Goal: Task Accomplishment & Management: Use online tool/utility

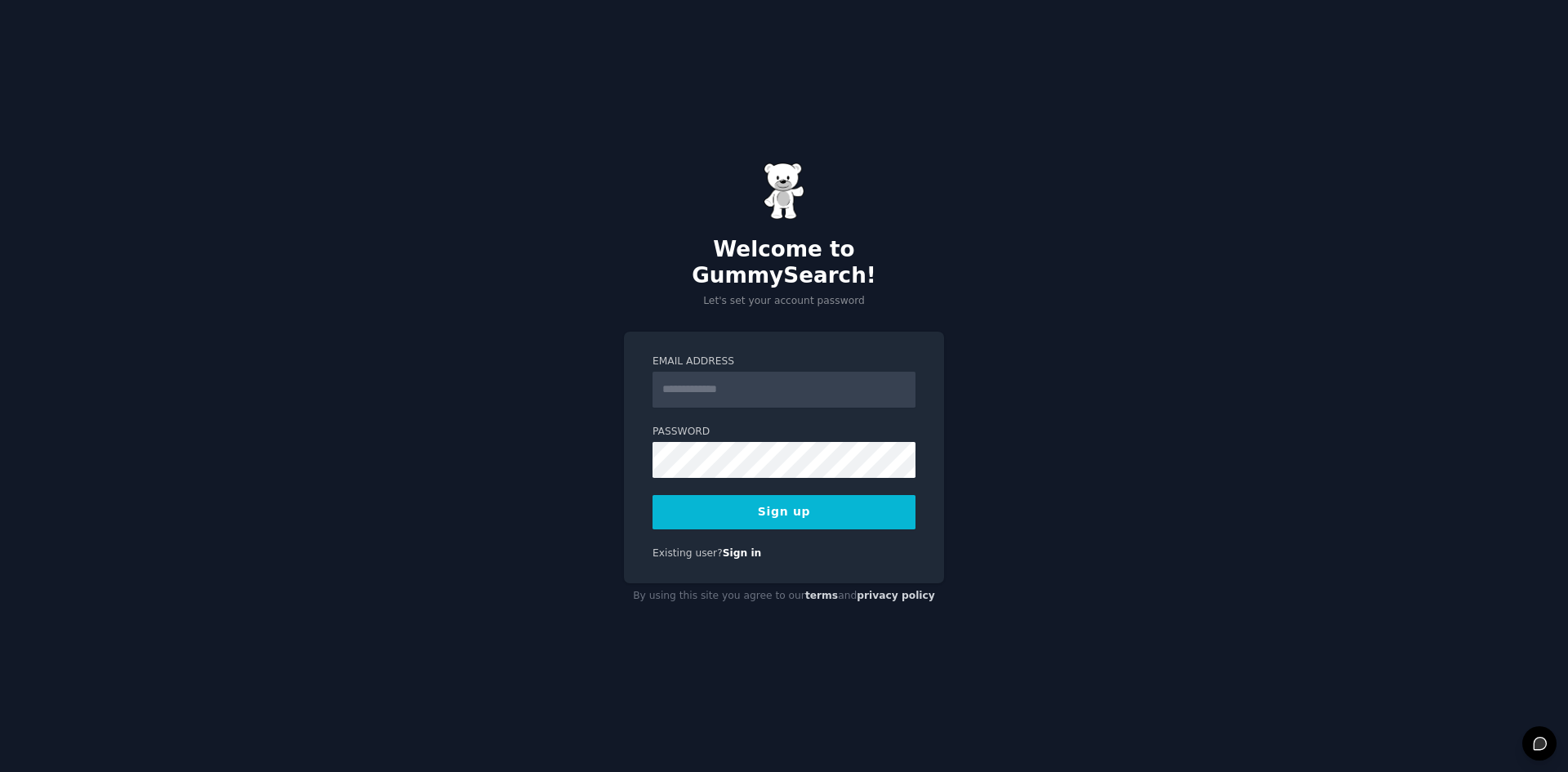
click at [702, 371] on input "Email Address" at bounding box center [783, 389] width 263 height 36
type input "**********"
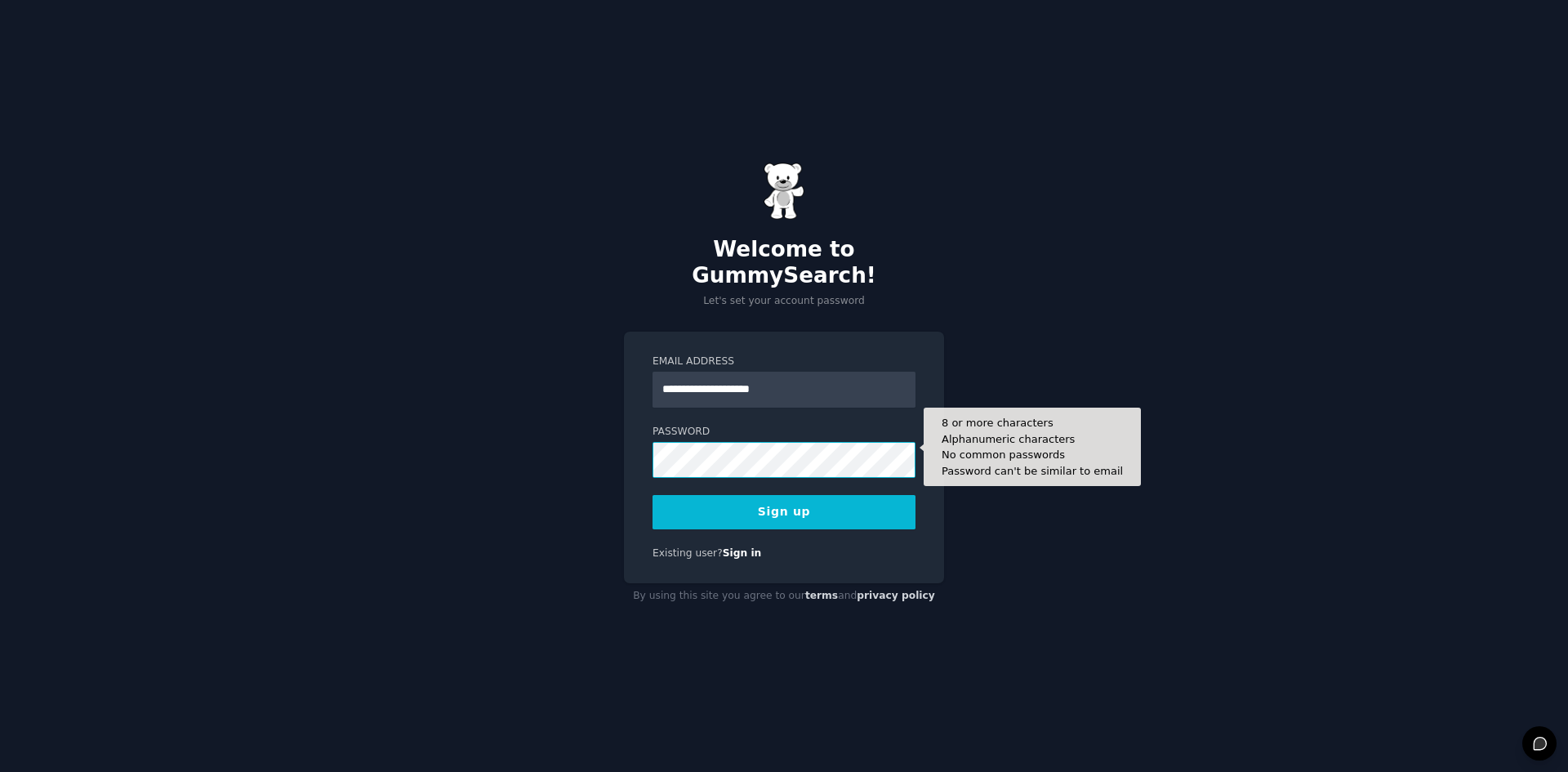
click at [652, 495] on button "Sign up" at bounding box center [783, 512] width 263 height 34
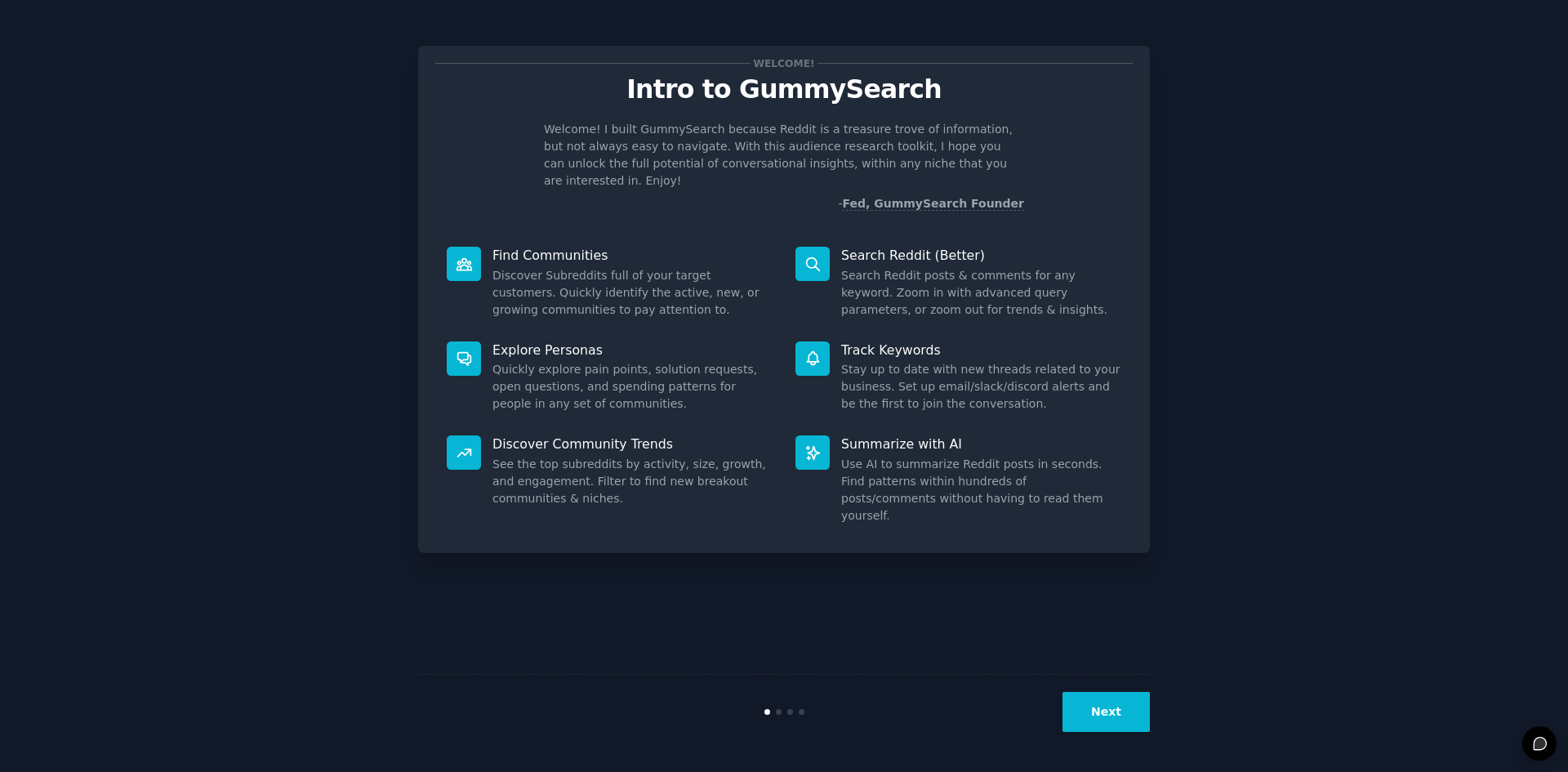
click at [1109, 712] on button "Next" at bounding box center [1106, 712] width 87 height 40
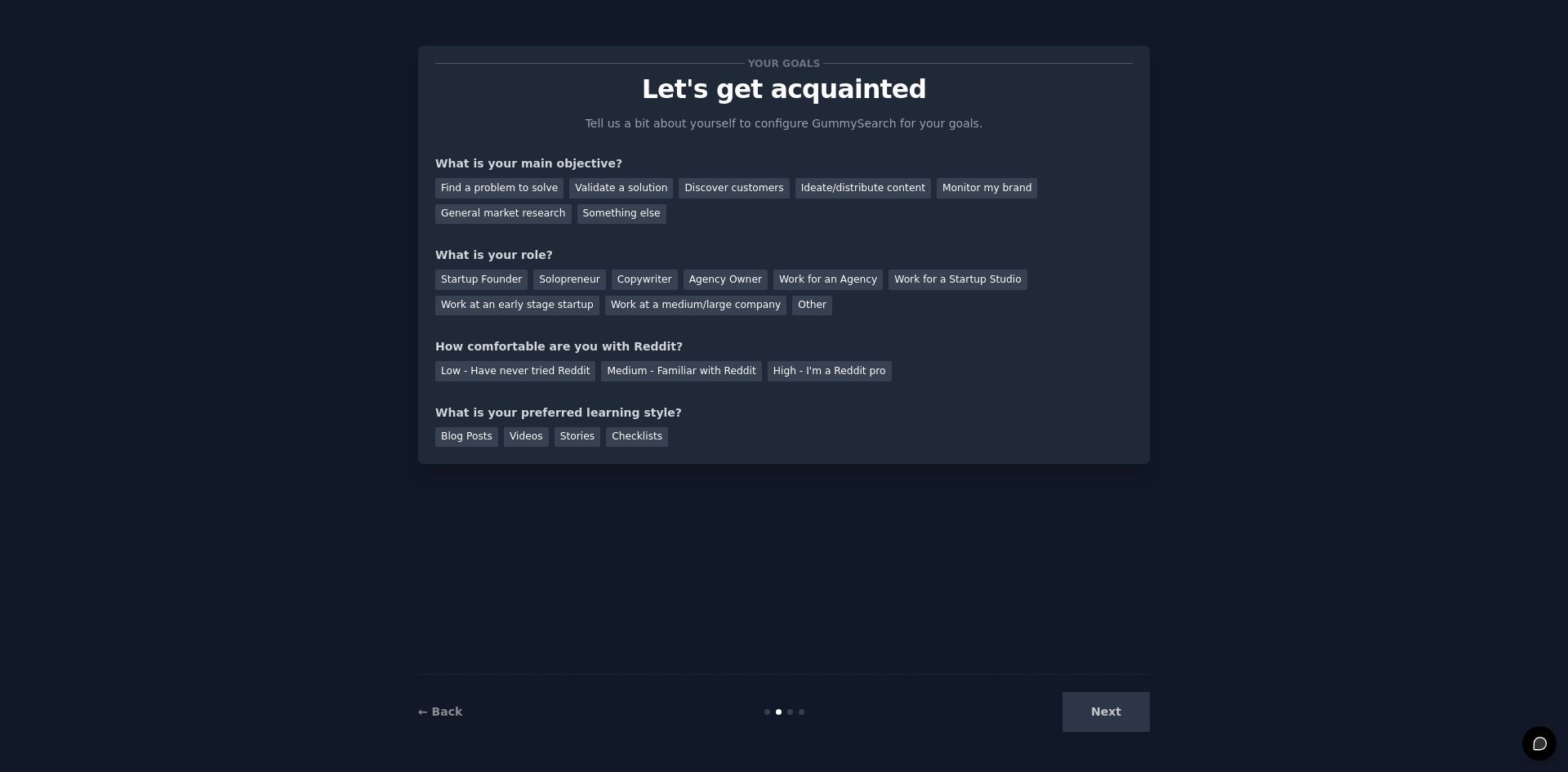
click at [1109, 712] on div "Next" at bounding box center [1028, 712] width 244 height 40
click at [1085, 724] on div "Next" at bounding box center [1028, 712] width 244 height 40
click at [1117, 718] on div "Next" at bounding box center [1028, 712] width 244 height 40
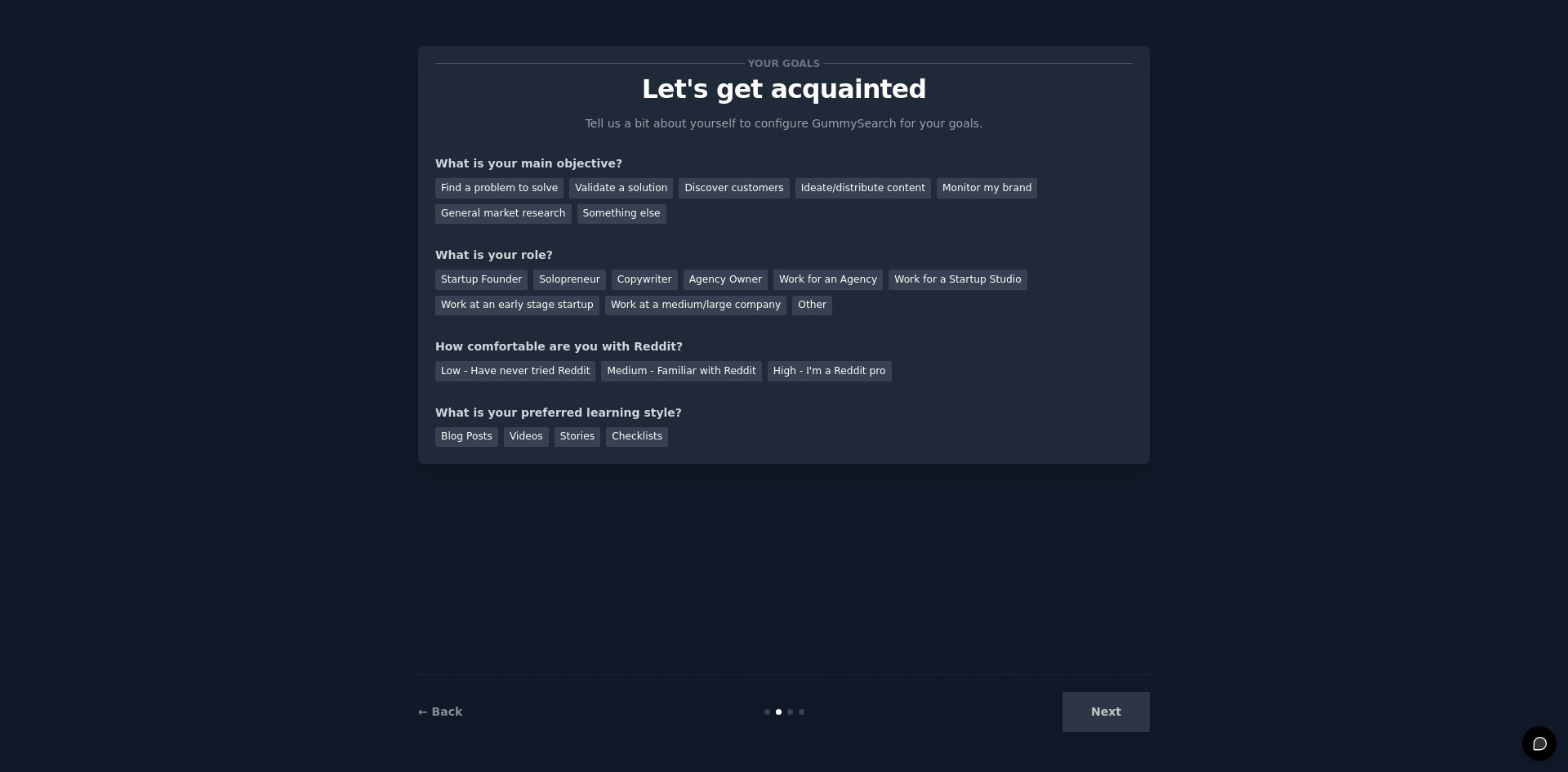
click at [1123, 707] on div "Next" at bounding box center [1028, 712] width 244 height 40
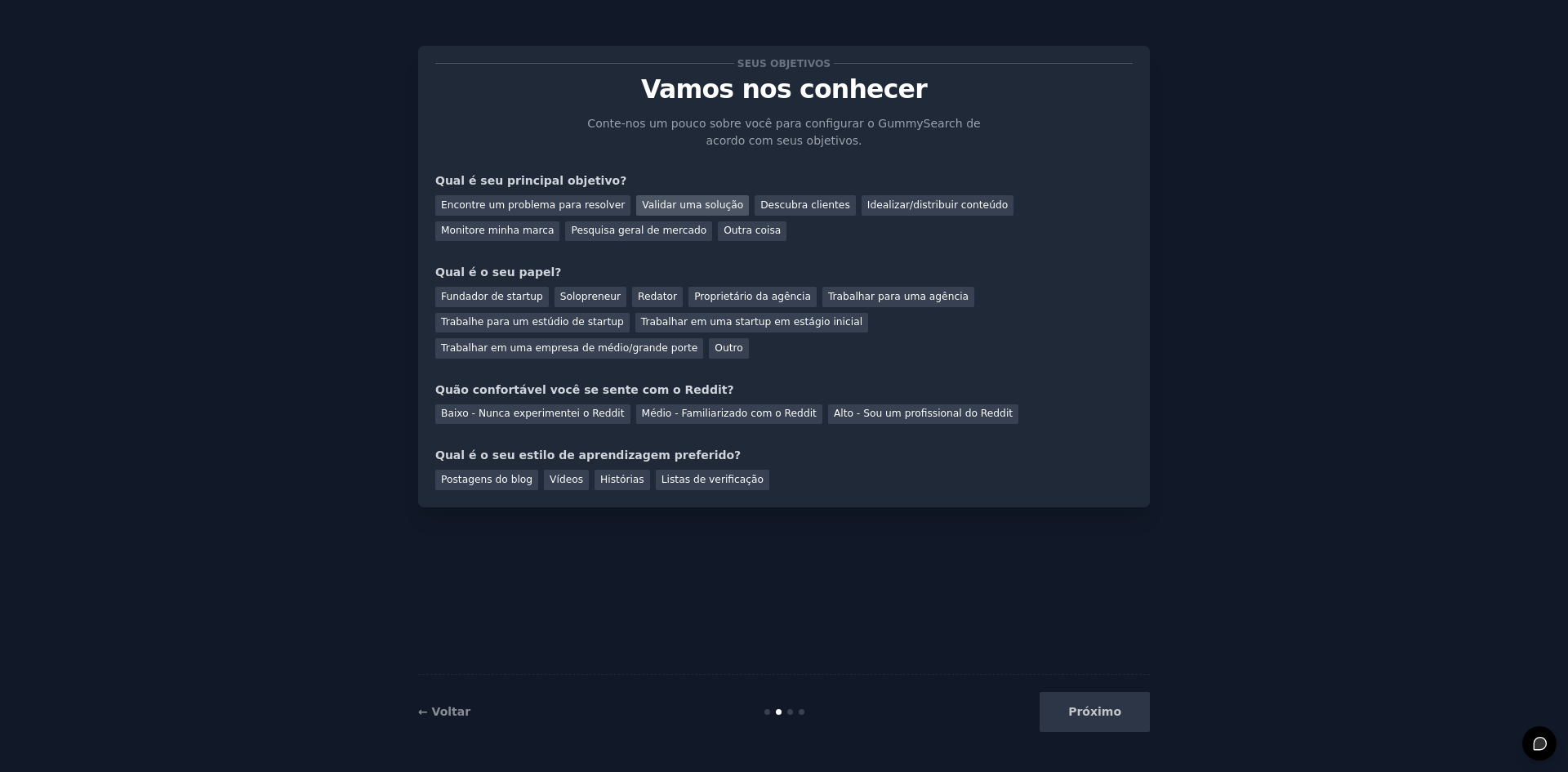
click at [692, 208] on font "Validar uma solução" at bounding box center [692, 204] width 101 height 11
click at [763, 211] on div "Descubra clientes" at bounding box center [805, 205] width 101 height 20
click at [688, 204] on font "Validar uma solução" at bounding box center [692, 204] width 101 height 11
click at [475, 298] on font "Fundador de startup" at bounding box center [492, 296] width 102 height 11
click at [574, 408] on font "Baixo - Nunca experimentei o Reddit" at bounding box center [533, 413] width 183 height 11
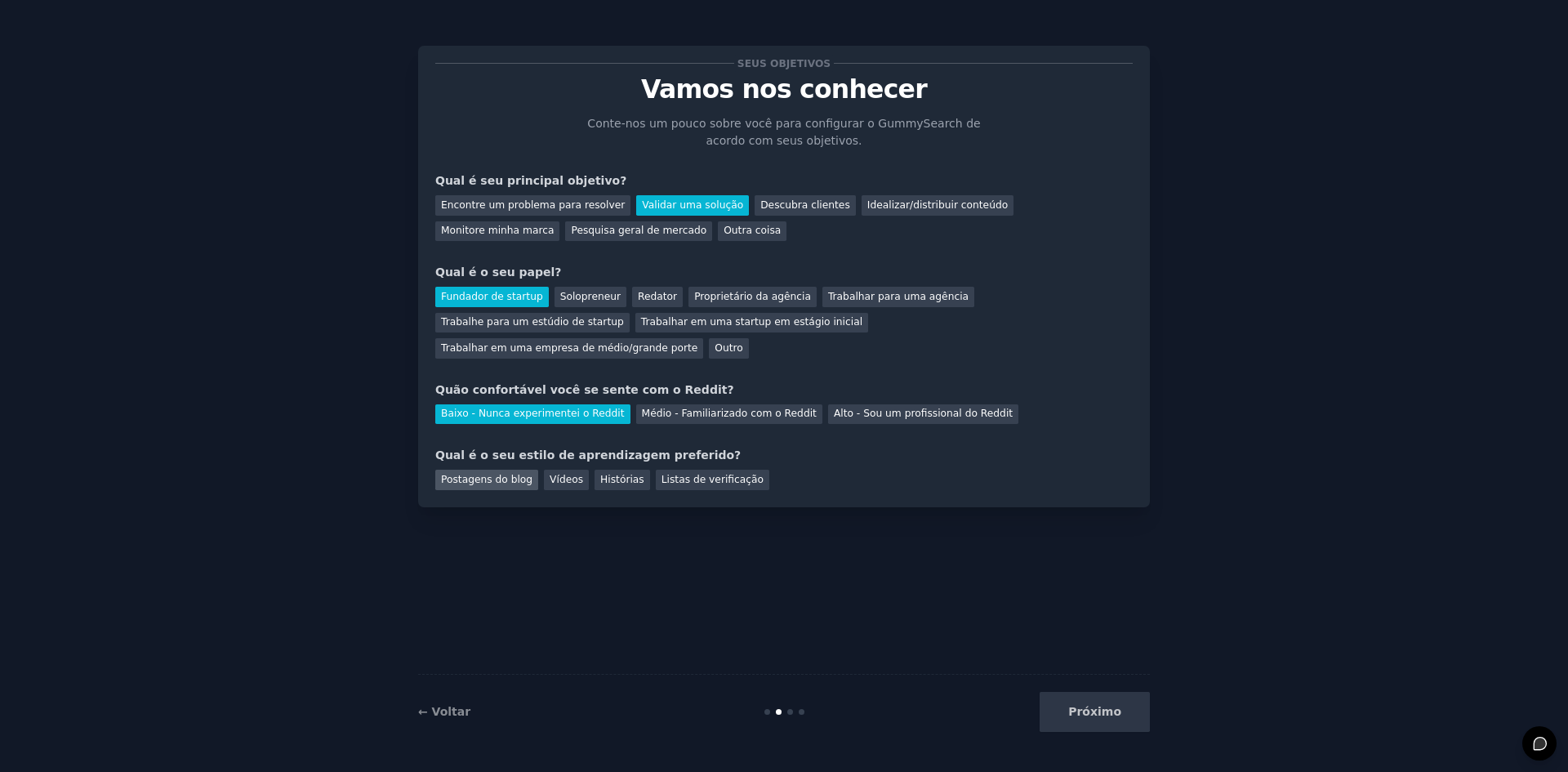
click at [515, 473] on font "Postagens do blog" at bounding box center [486, 479] width 92 height 11
click at [600, 473] on font "Histórias" at bounding box center [622, 479] width 44 height 11
click at [685, 473] on font "Listas de verificação" at bounding box center [712, 479] width 102 height 11
click at [1070, 707] on button "Próximo" at bounding box center [1094, 712] width 110 height 40
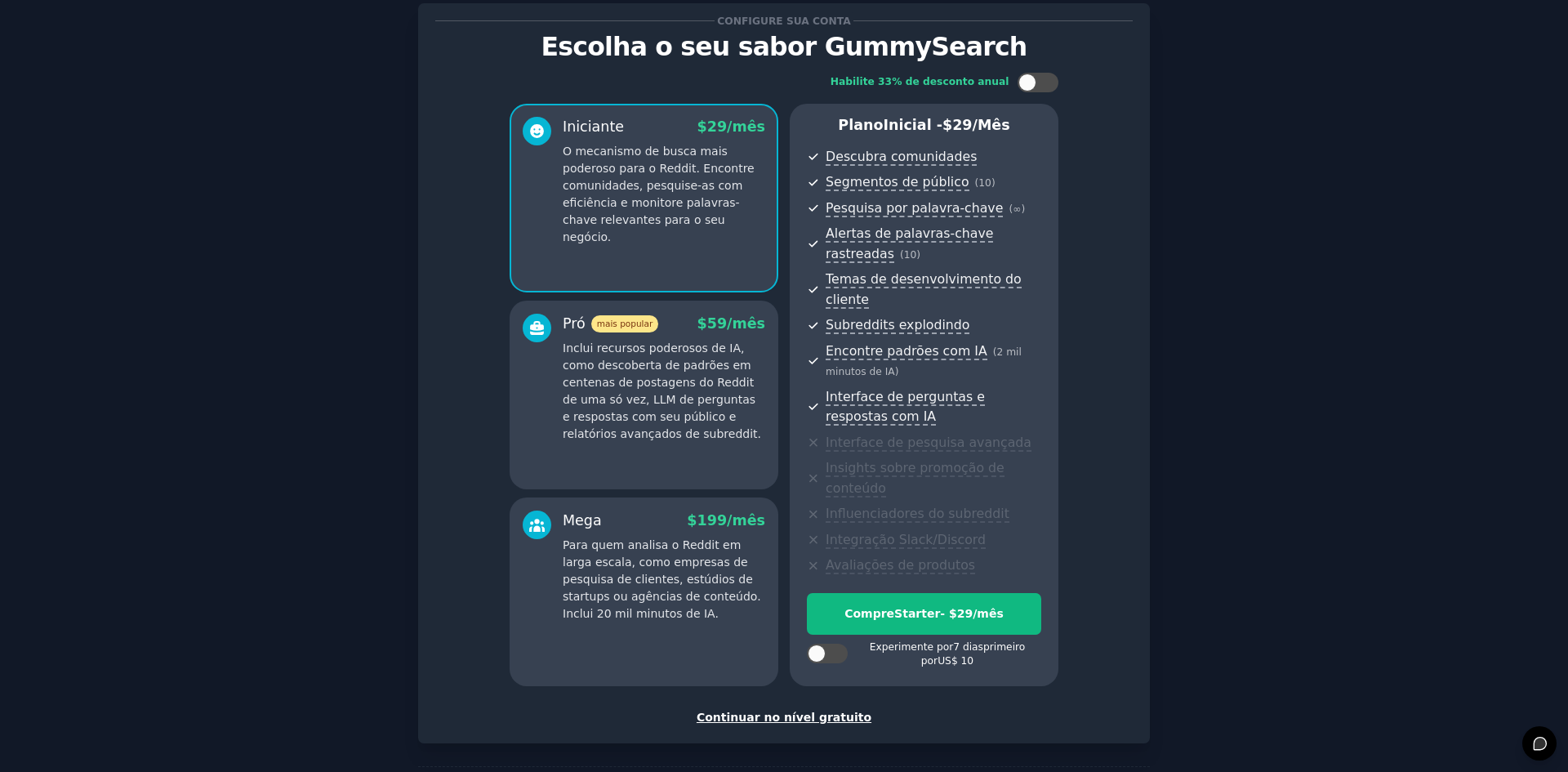
scroll to position [43, 0]
click at [831, 711] on font "Continuar no nível gratuito" at bounding box center [784, 717] width 175 height 13
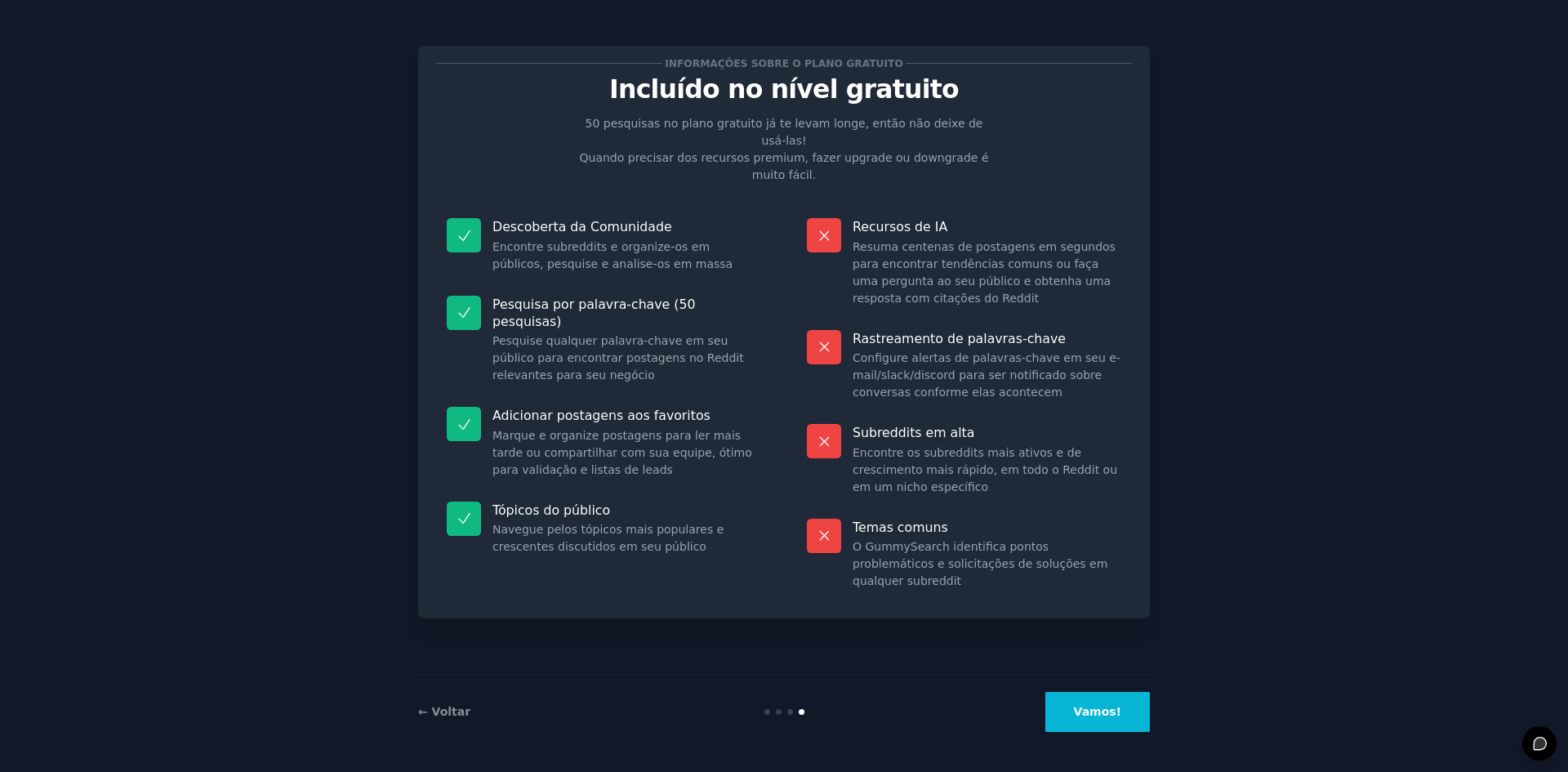
click at [1087, 713] on font "Vamos!" at bounding box center [1097, 711] width 47 height 13
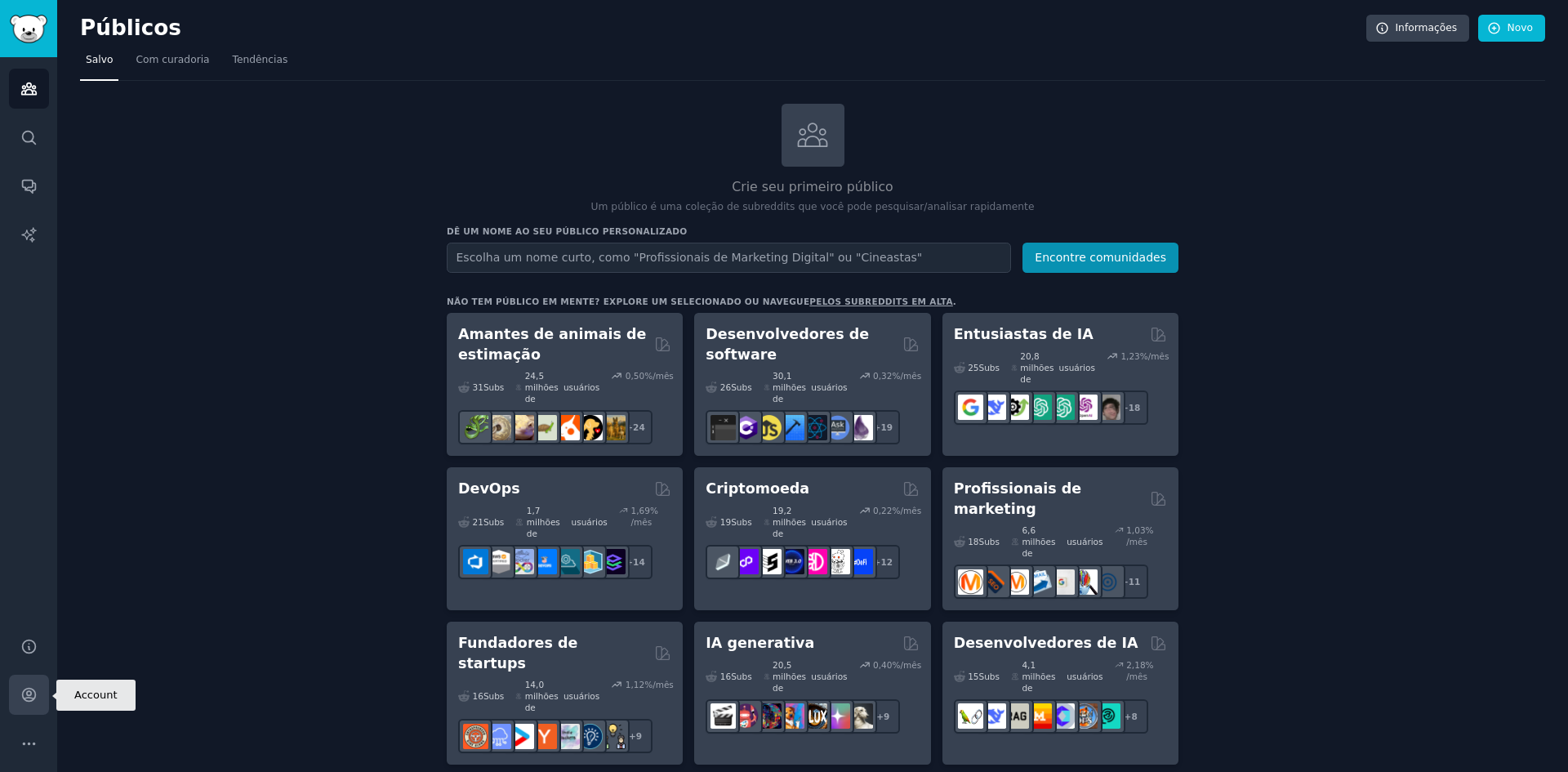
click at [33, 697] on icon "Barra lateral" at bounding box center [29, 695] width 17 height 17
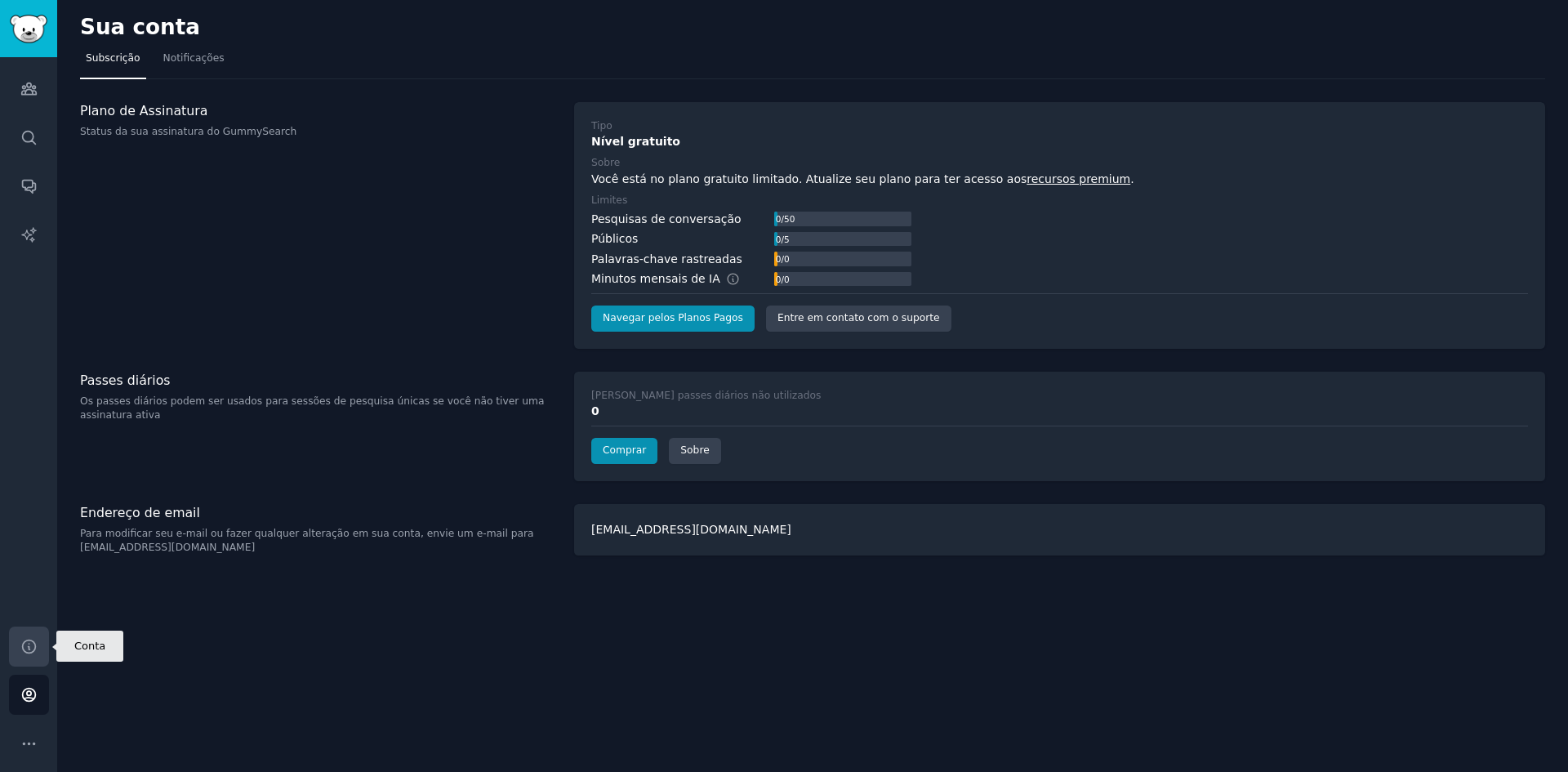
click at [31, 656] on link "Ajuda" at bounding box center [29, 646] width 40 height 40
click at [31, 83] on icon "Barra lateral" at bounding box center [28, 88] width 15 height 11
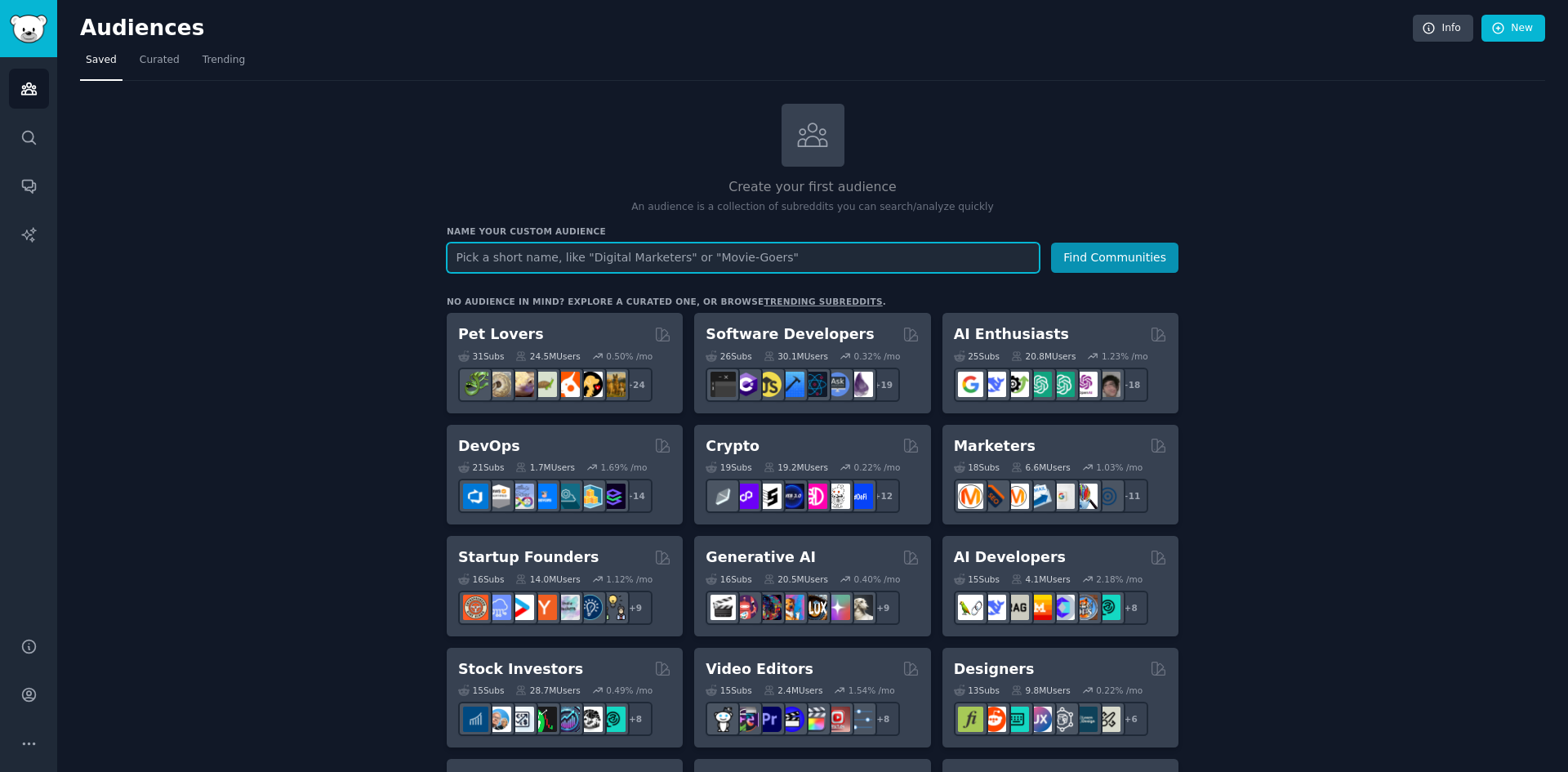
click at [851, 253] on input "text" at bounding box center [743, 258] width 593 height 31
click at [603, 255] on input "text" at bounding box center [743, 258] width 593 height 31
paste input "MEI Simples Nacional"
type input "MEI Simples Nacional"
click at [1051, 243] on button "Find Communities" at bounding box center [1115, 258] width 127 height 31
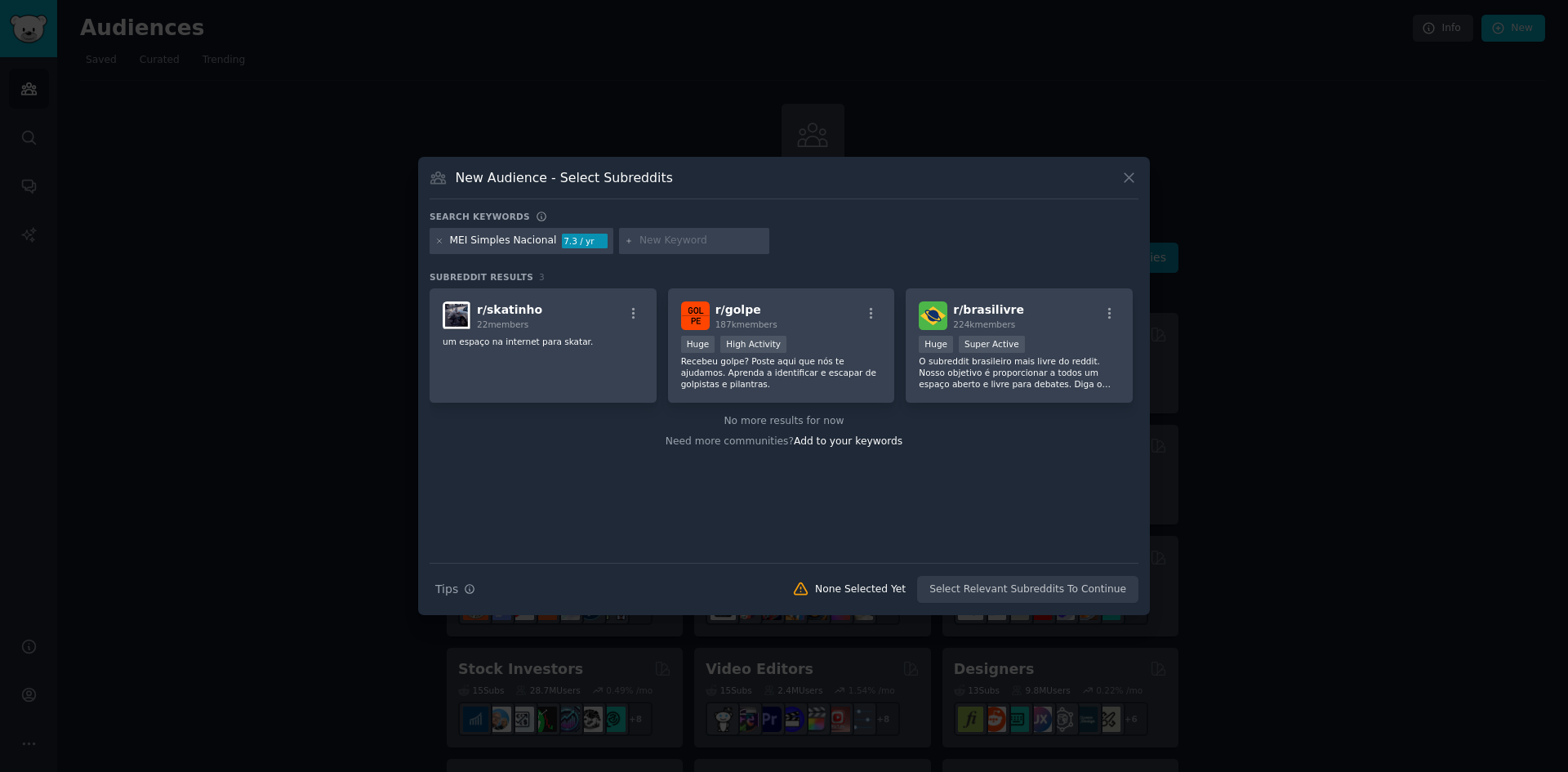
click at [435, 240] on div "MEI Simples Nacional 7.3 / yr" at bounding box center [521, 241] width 183 height 26
click at [438, 240] on icon at bounding box center [439, 240] width 4 height 4
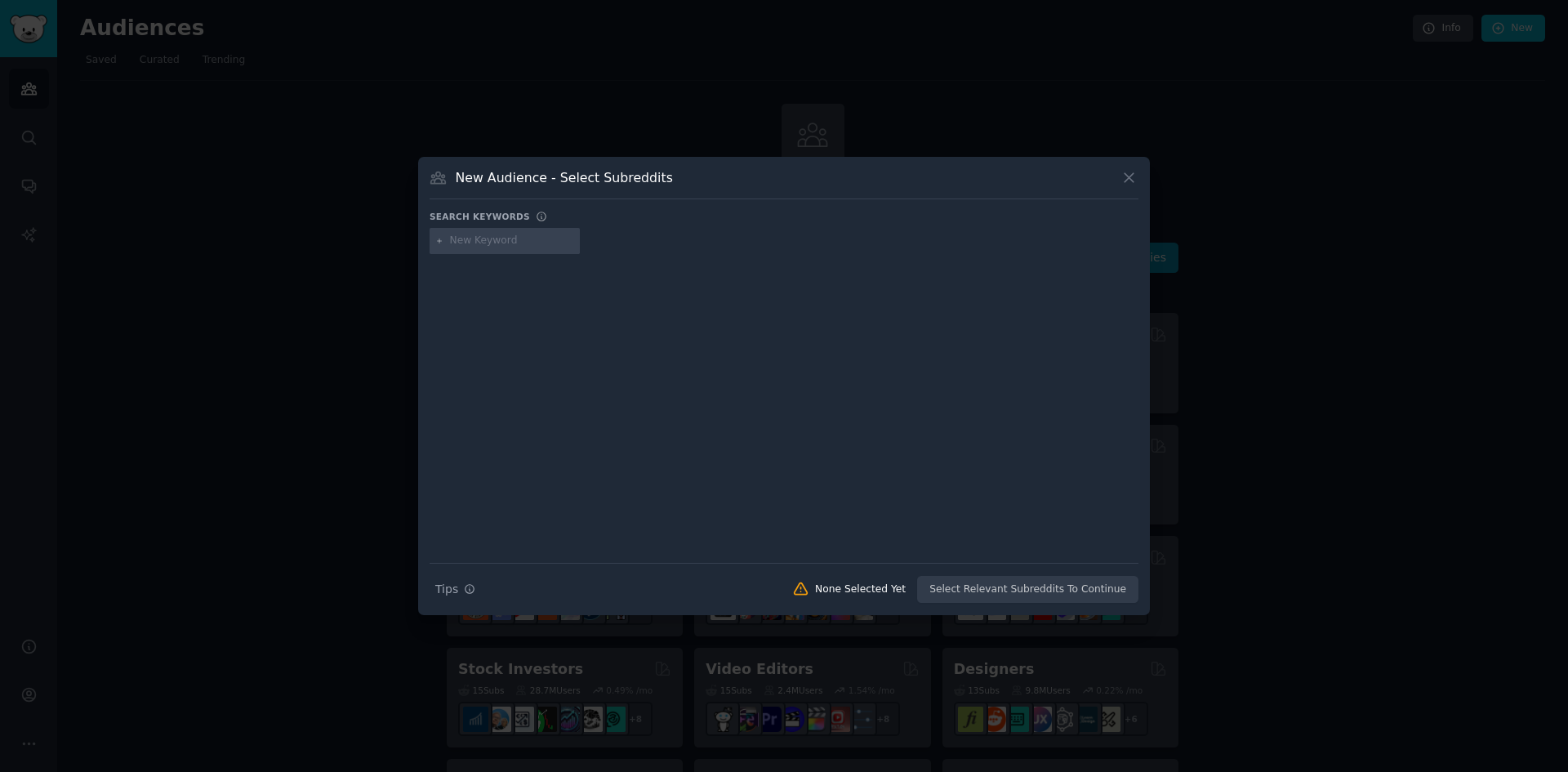
click at [488, 245] on input "text" at bounding box center [512, 240] width 124 height 15
type input "Reforma tributaria"
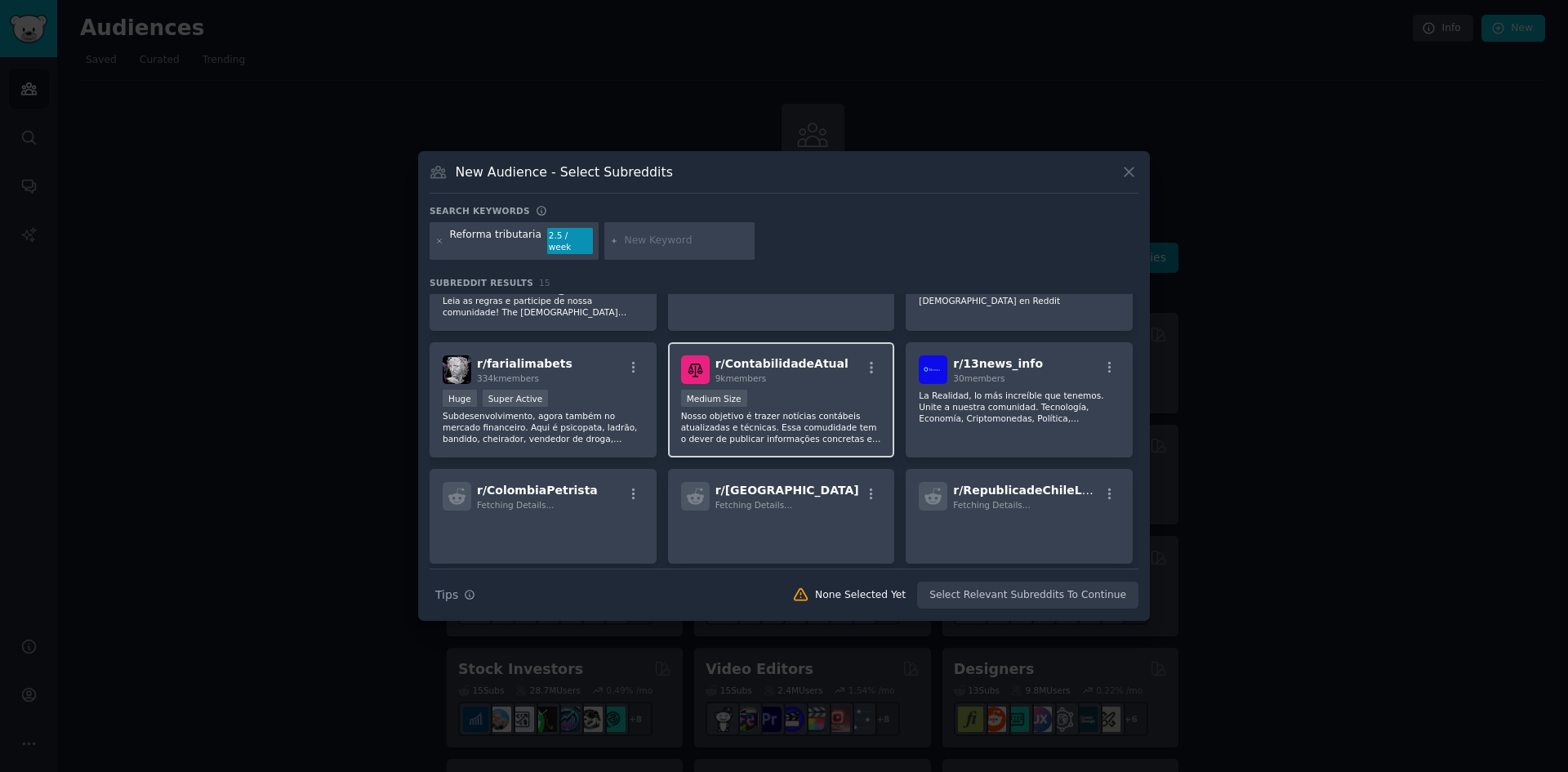
scroll to position [383, 0]
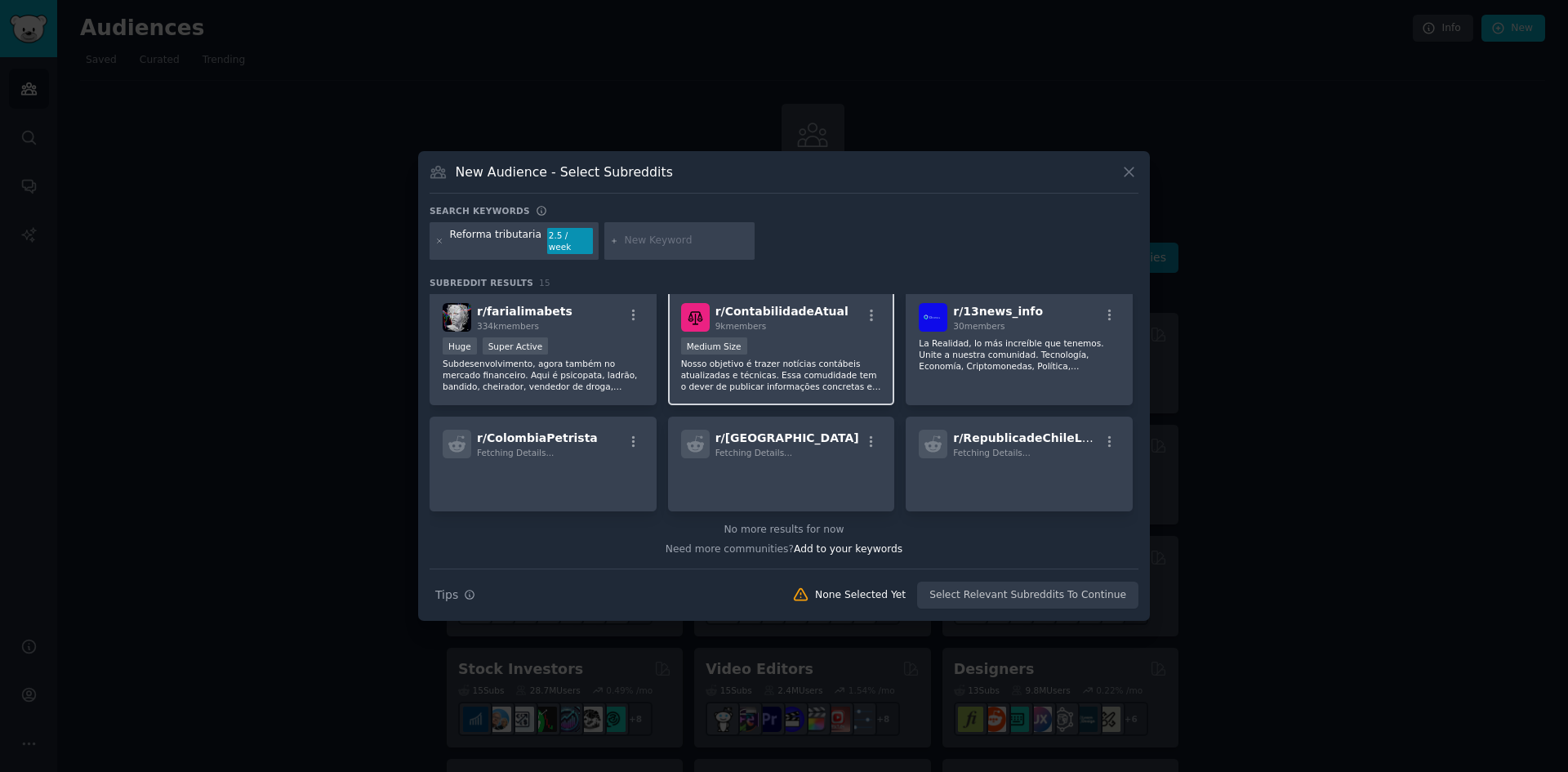
click at [809, 358] on p "Nosso objetivo é trazer notícias contábeis atualizadas e técnicas. Essa comudid…" at bounding box center [781, 375] width 201 height 34
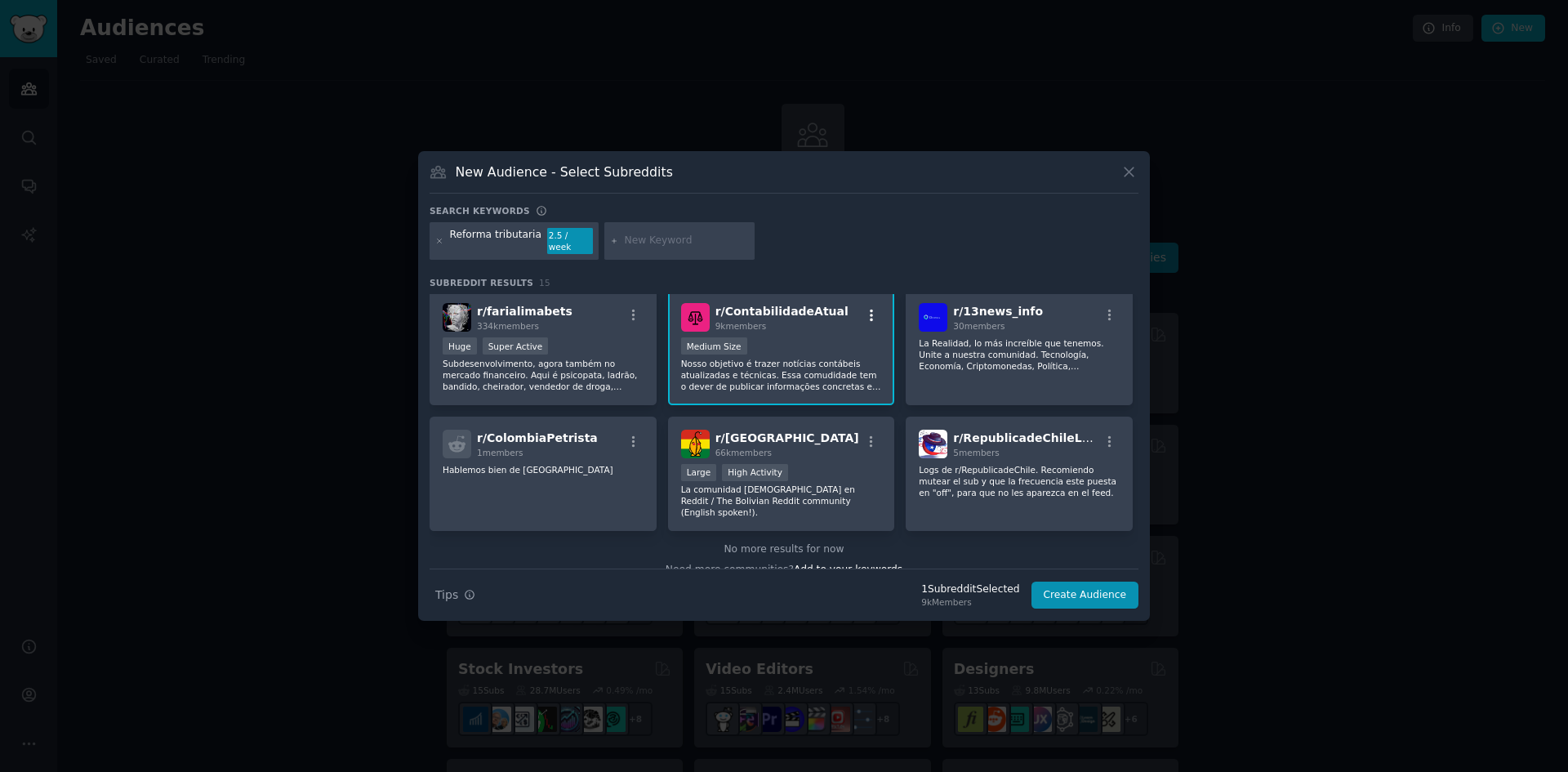
click at [870, 314] on icon "button" at bounding box center [871, 314] width 3 height 11
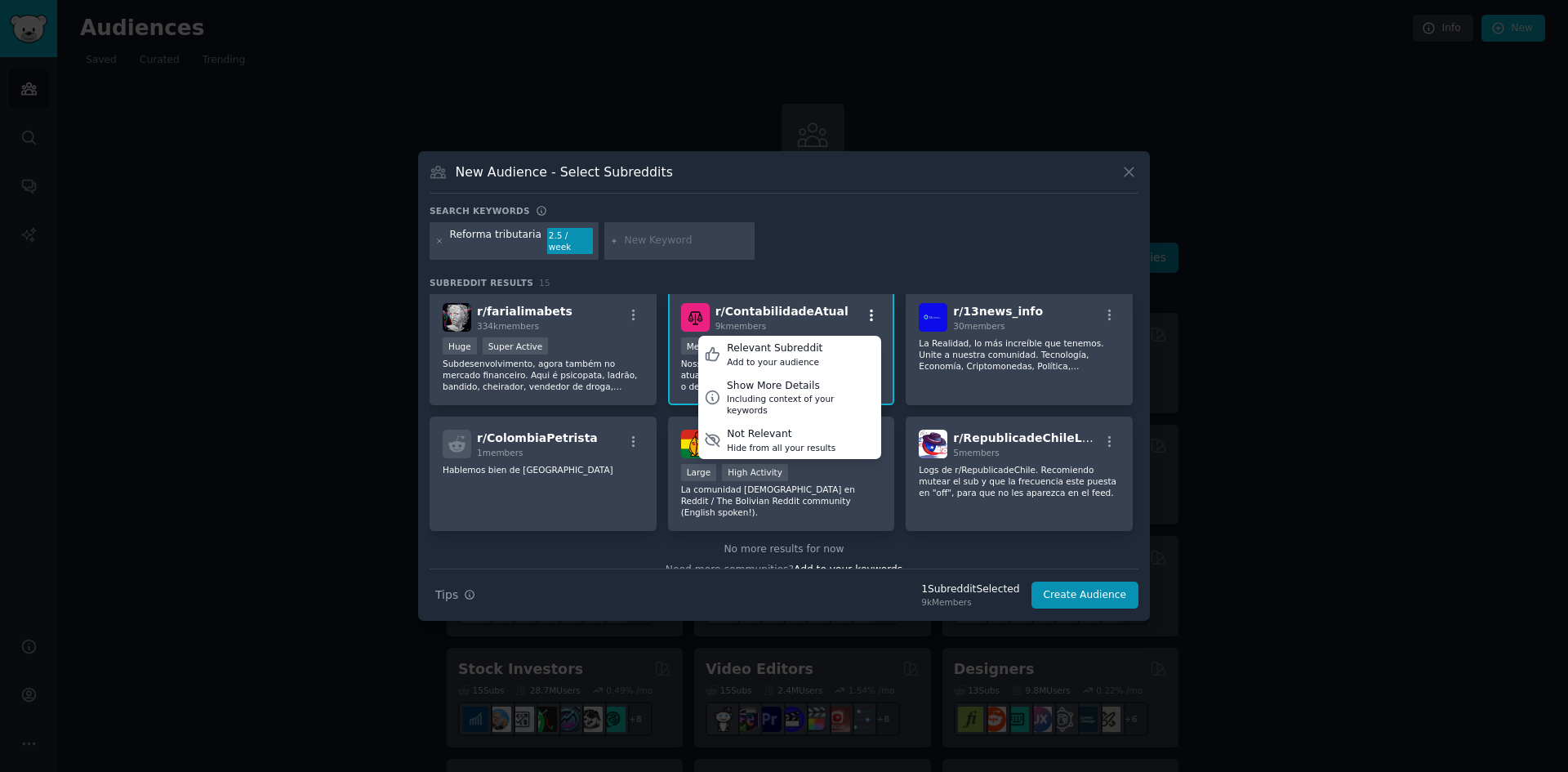
click at [870, 314] on icon "button" at bounding box center [871, 314] width 3 height 11
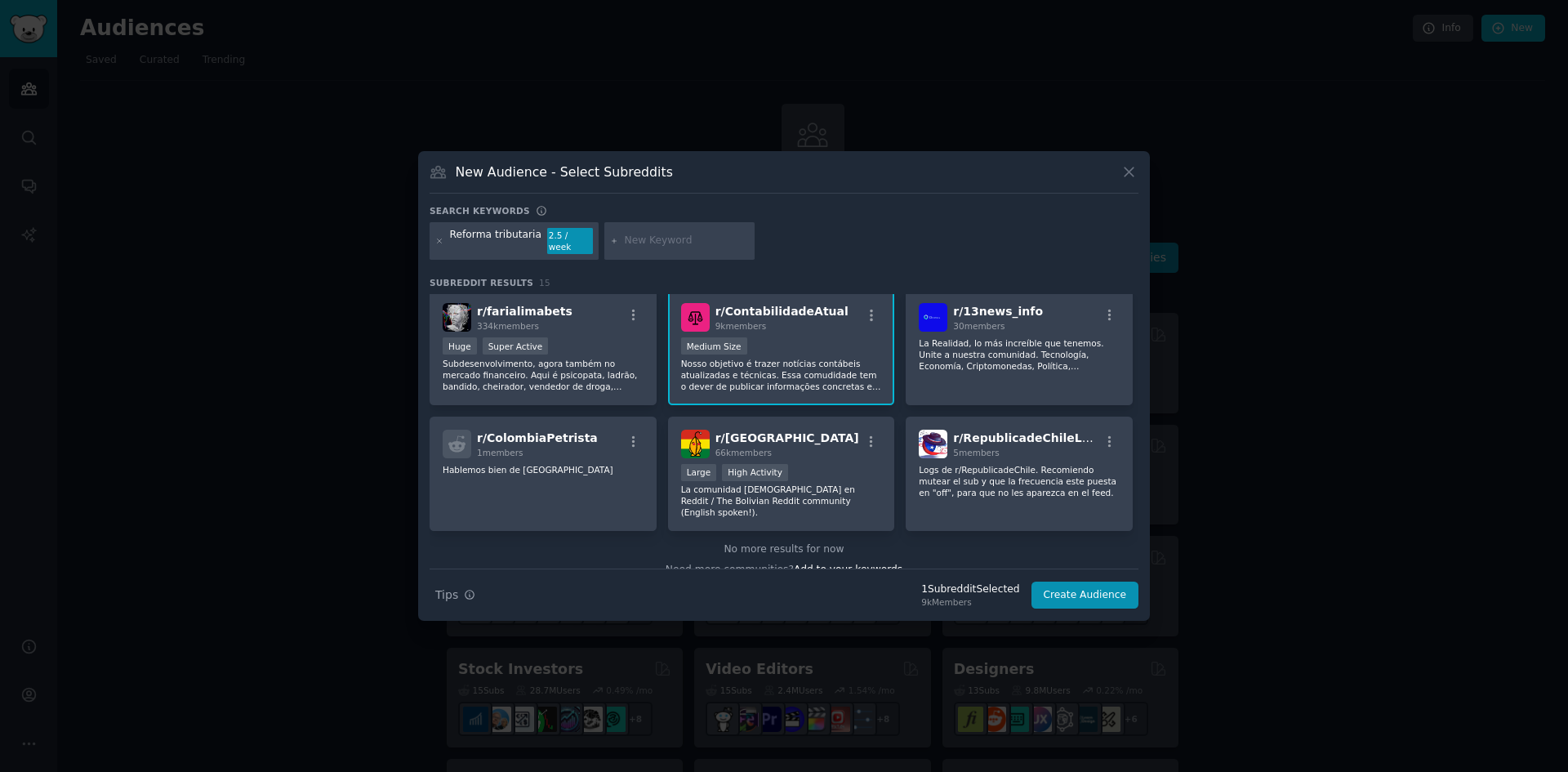
click at [433, 238] on div "Reforma tributaria 2.5 / week" at bounding box center [514, 240] width 169 height 38
click at [1129, 177] on icon at bounding box center [1129, 173] width 9 height 9
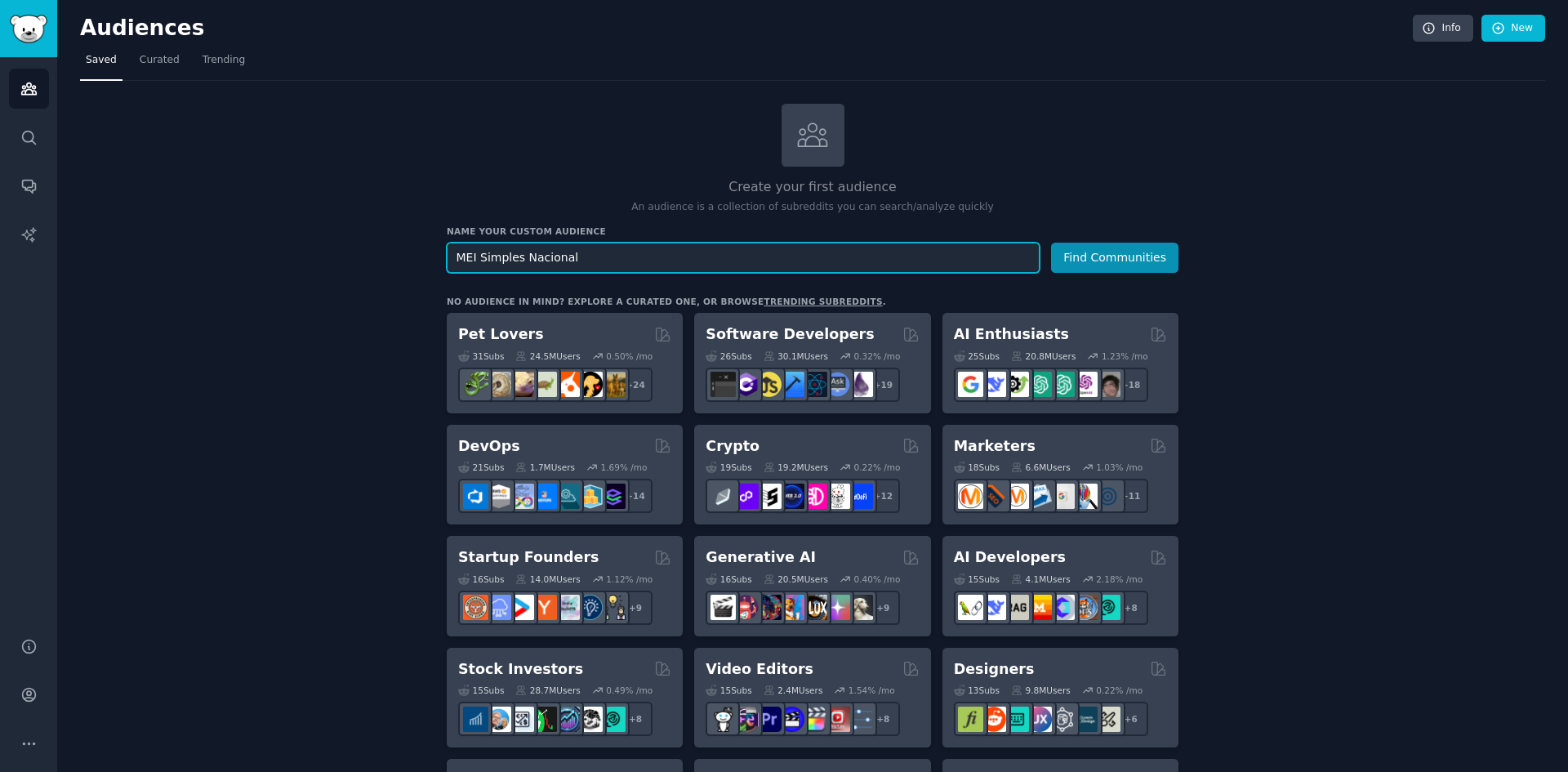
click at [796, 262] on input "MEI Simples Nacional" at bounding box center [743, 258] width 593 height 31
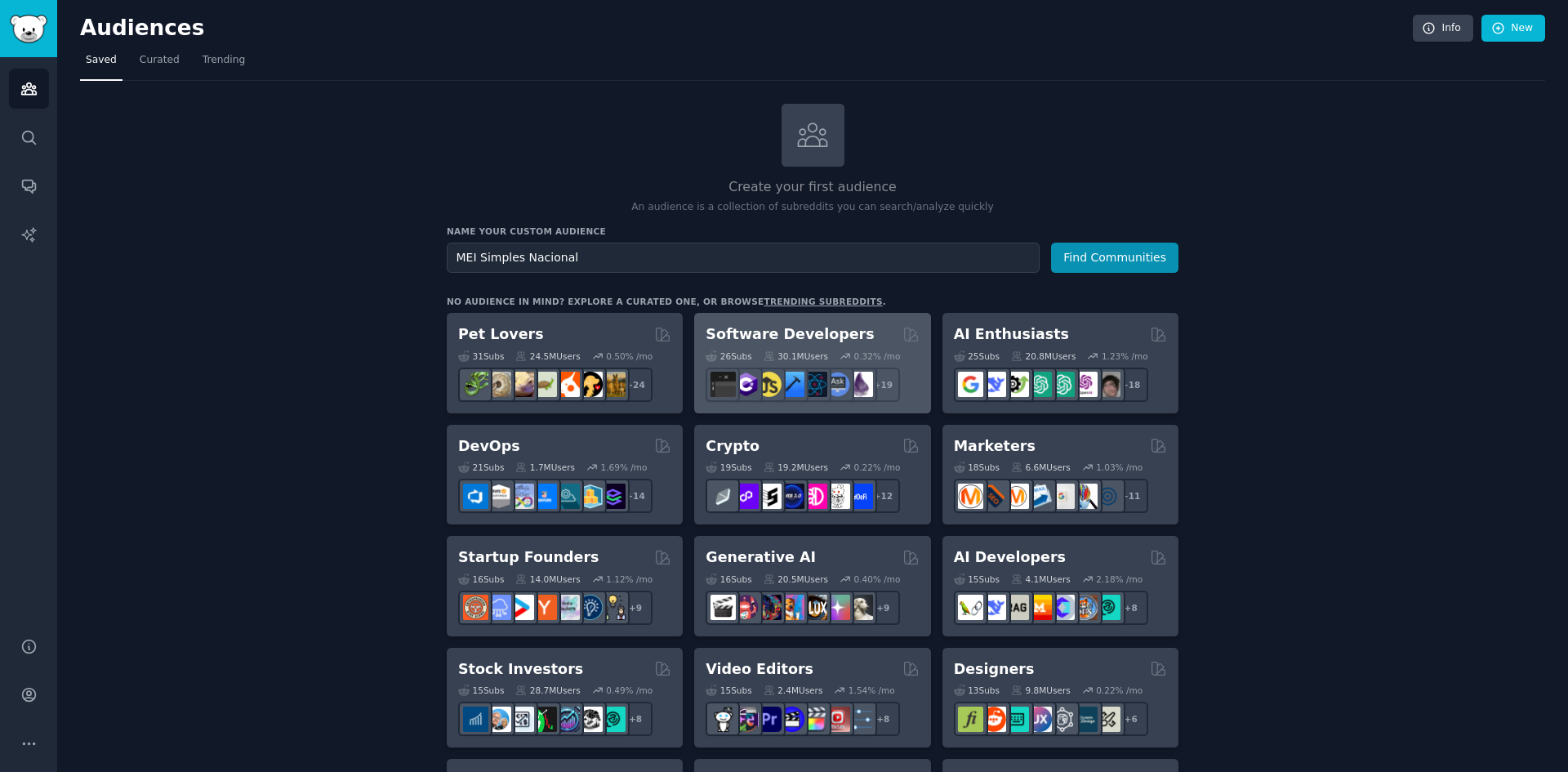
click at [819, 339] on h2 "Software Developers" at bounding box center [789, 334] width 168 height 20
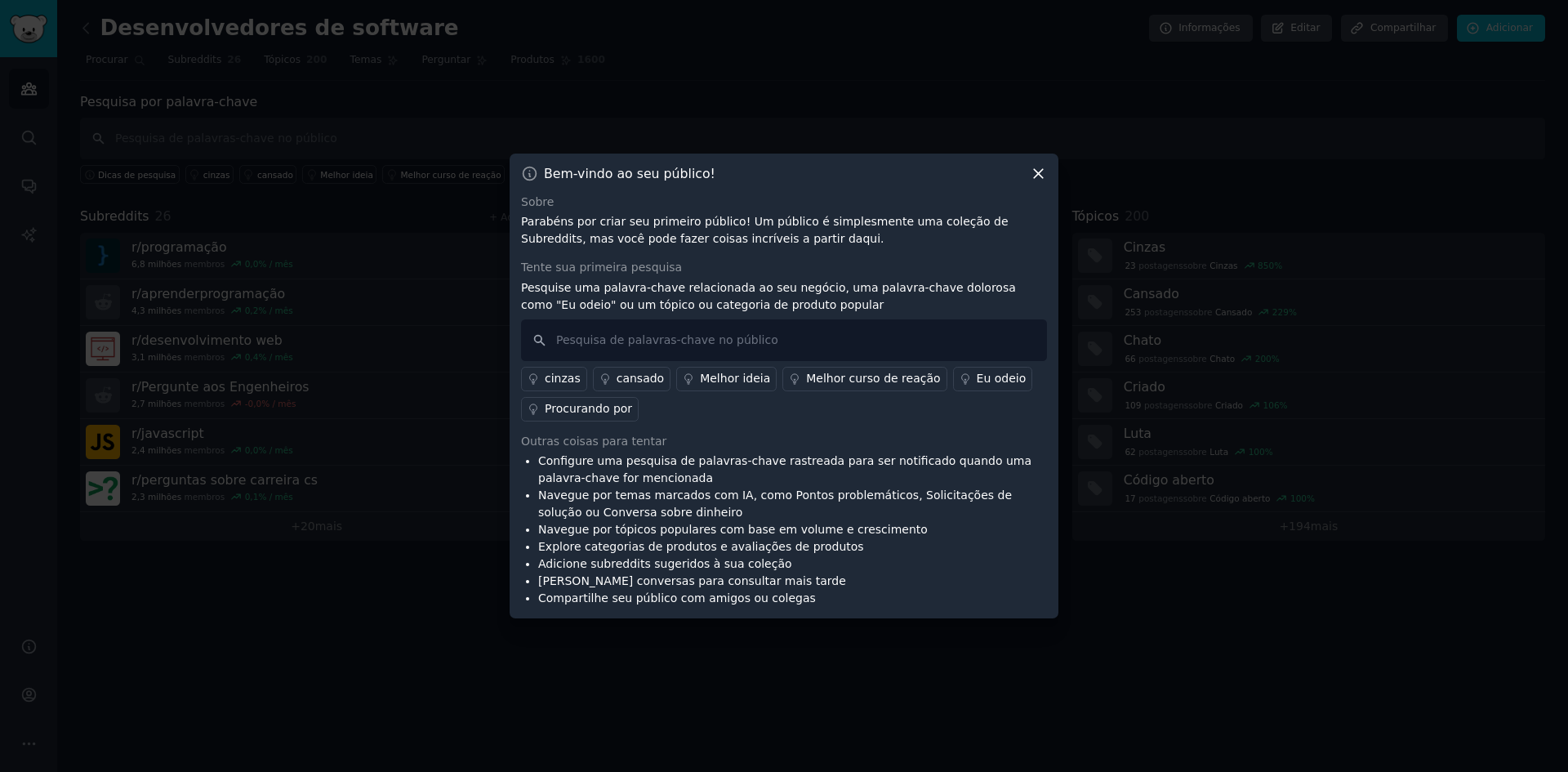
click at [1035, 180] on icon at bounding box center [1038, 174] width 17 height 17
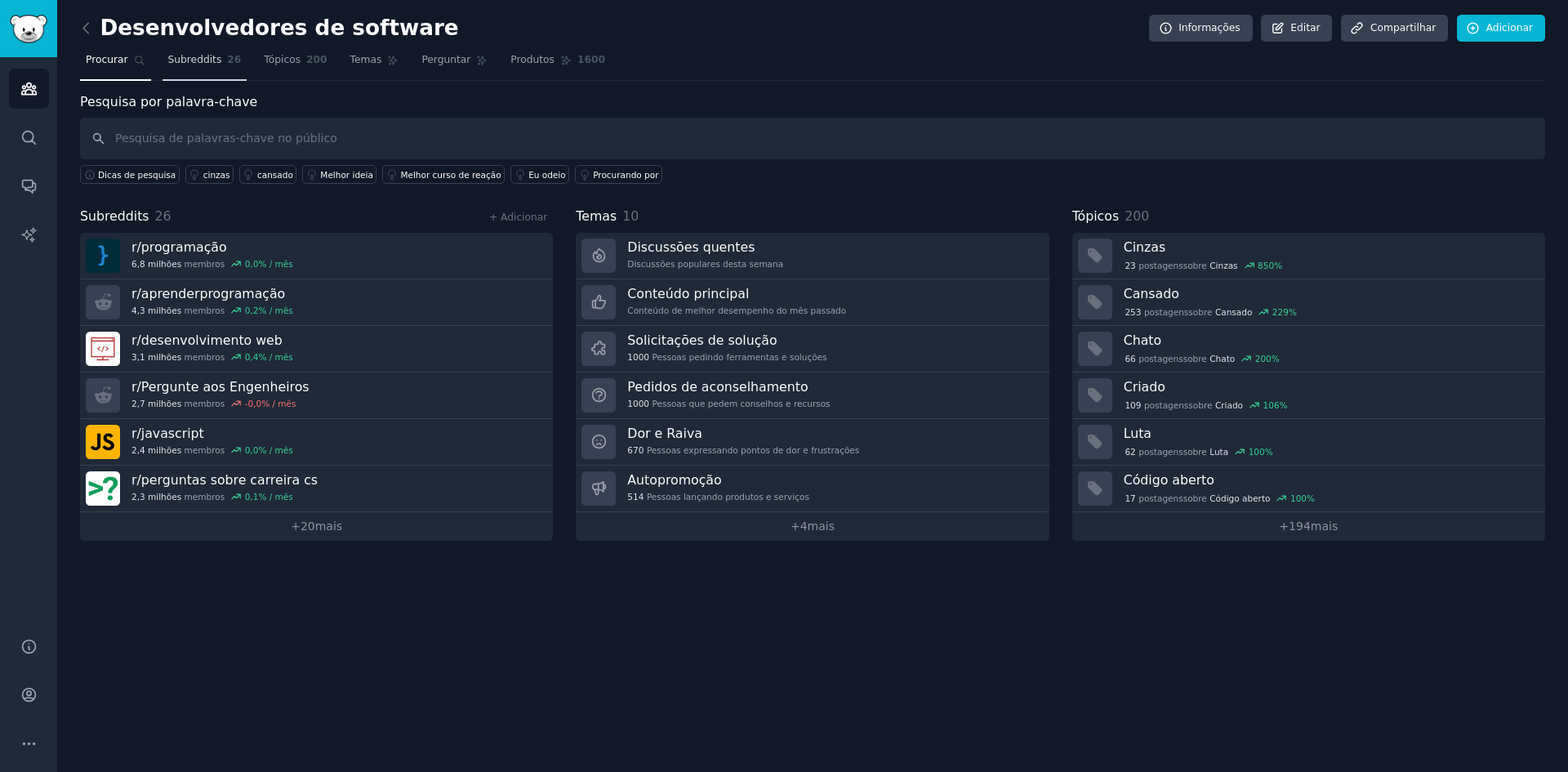
click at [185, 60] on font "Subreddits" at bounding box center [196, 59] width 54 height 11
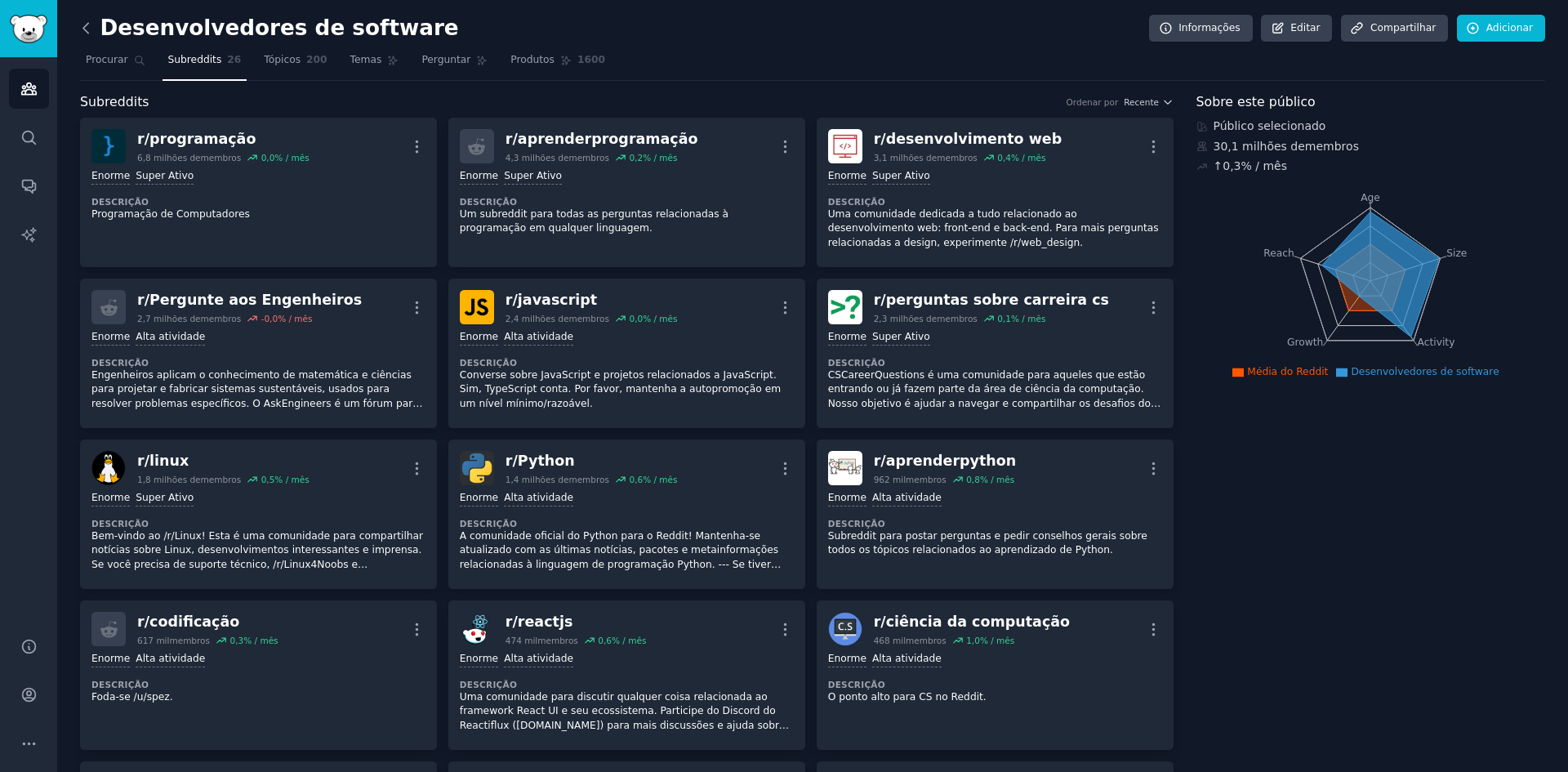
click at [88, 24] on icon at bounding box center [86, 28] width 17 height 17
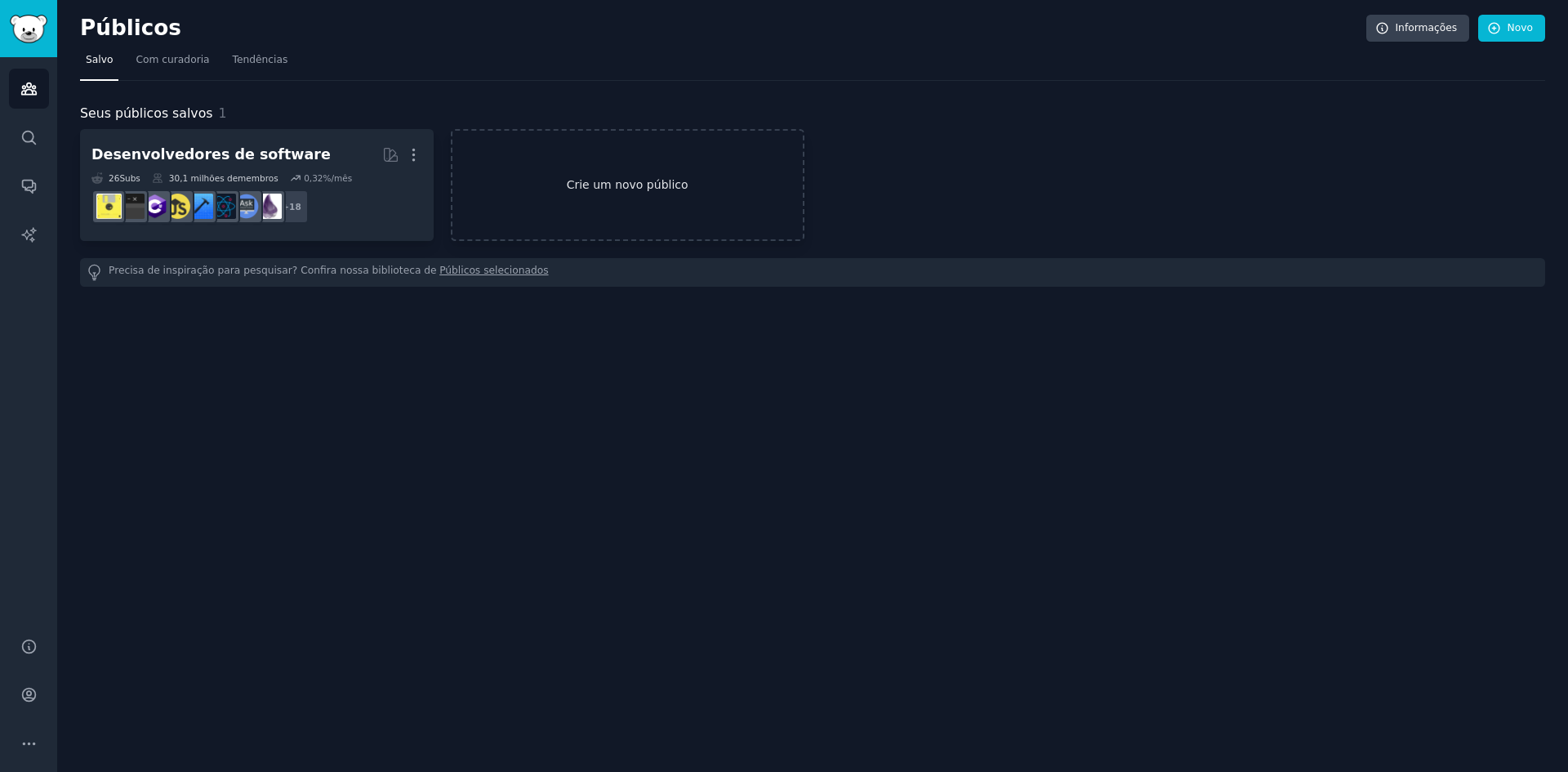
click at [571, 208] on link "Crie um novo público" at bounding box center [627, 185] width 354 height 112
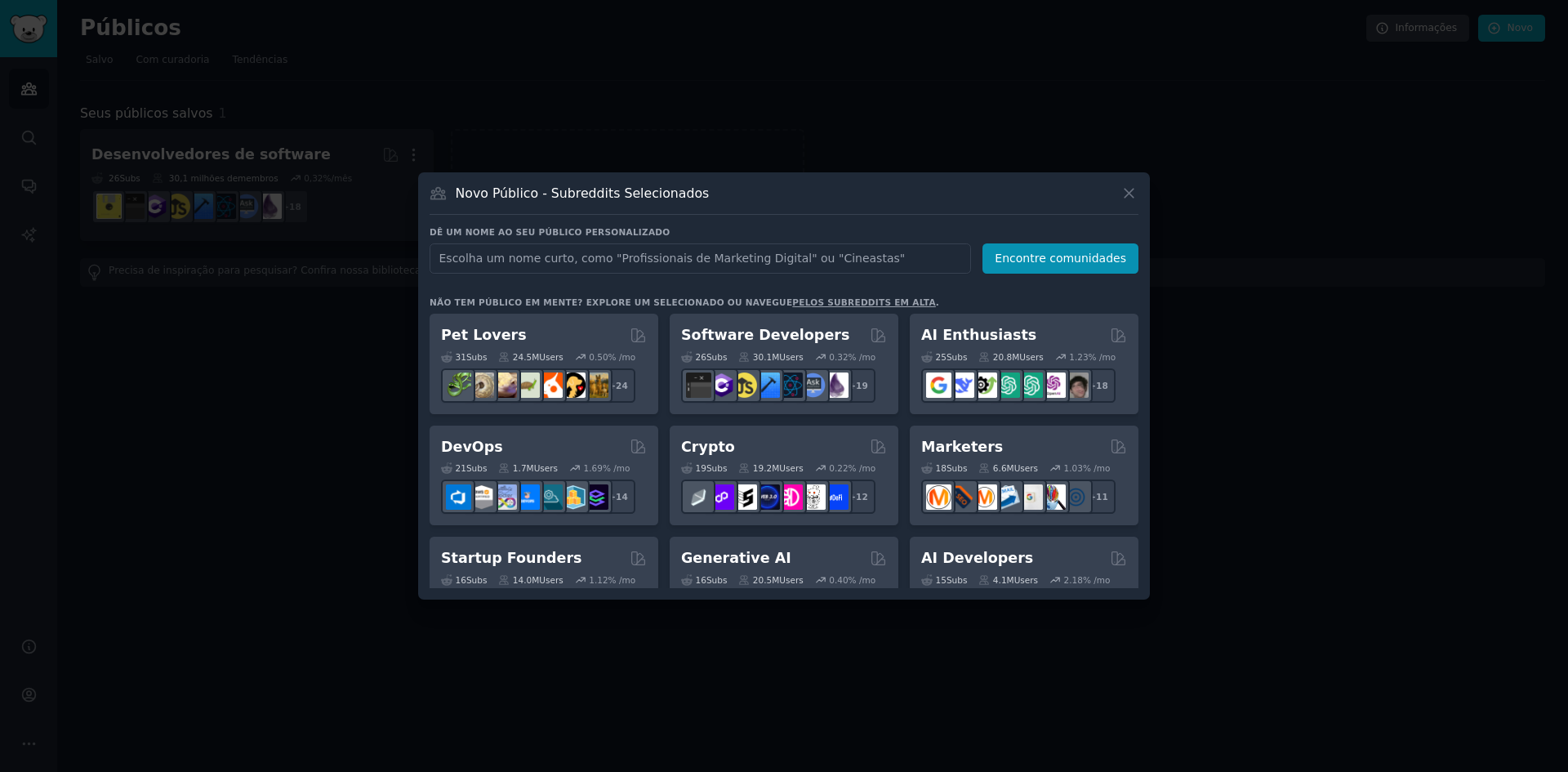
click at [591, 250] on input "text" at bounding box center [700, 258] width 541 height 31
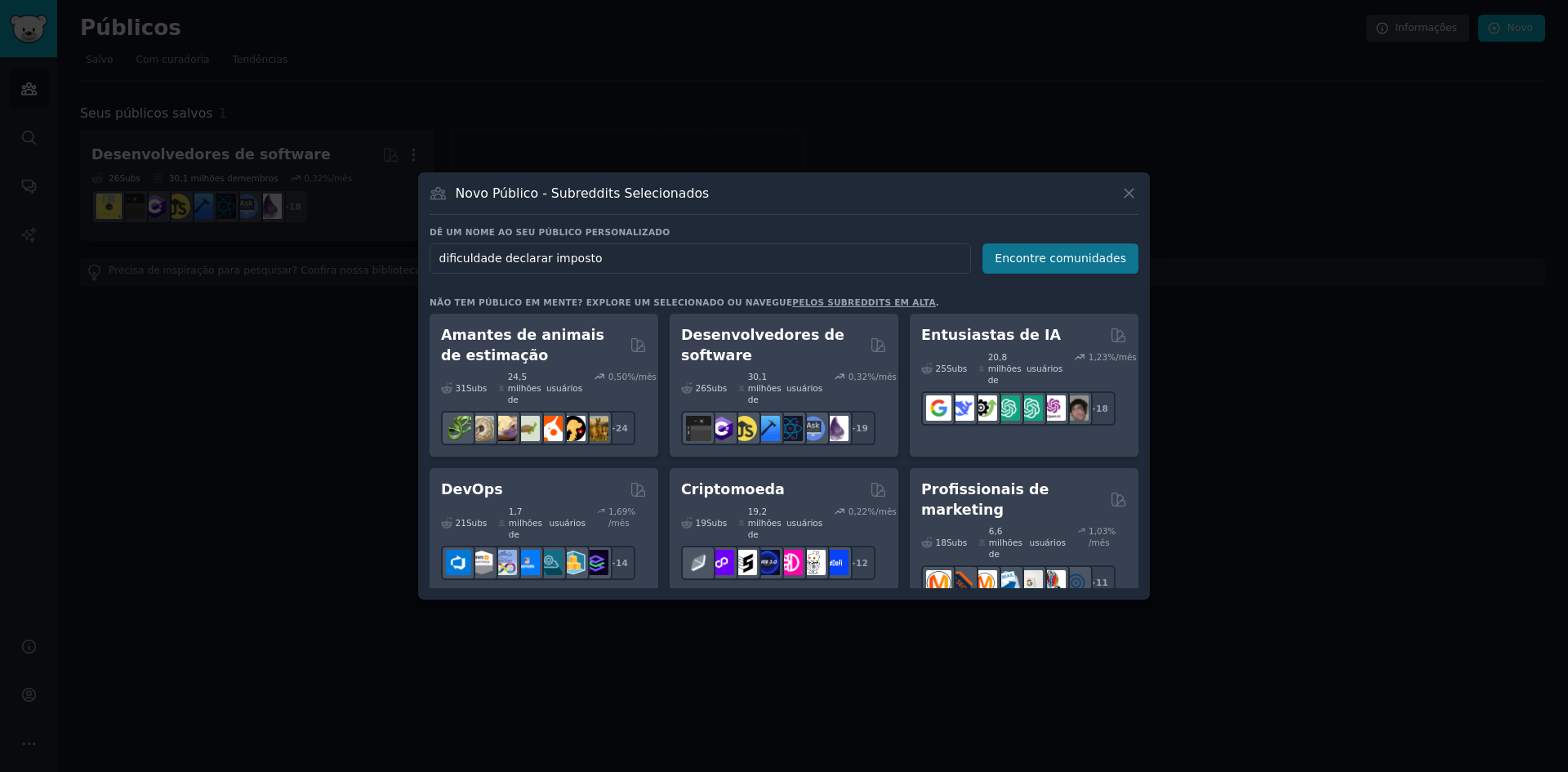
type input "dificuldade declarar imposto"
click at [1041, 265] on font "Encontre comunidades" at bounding box center [1060, 258] width 132 height 13
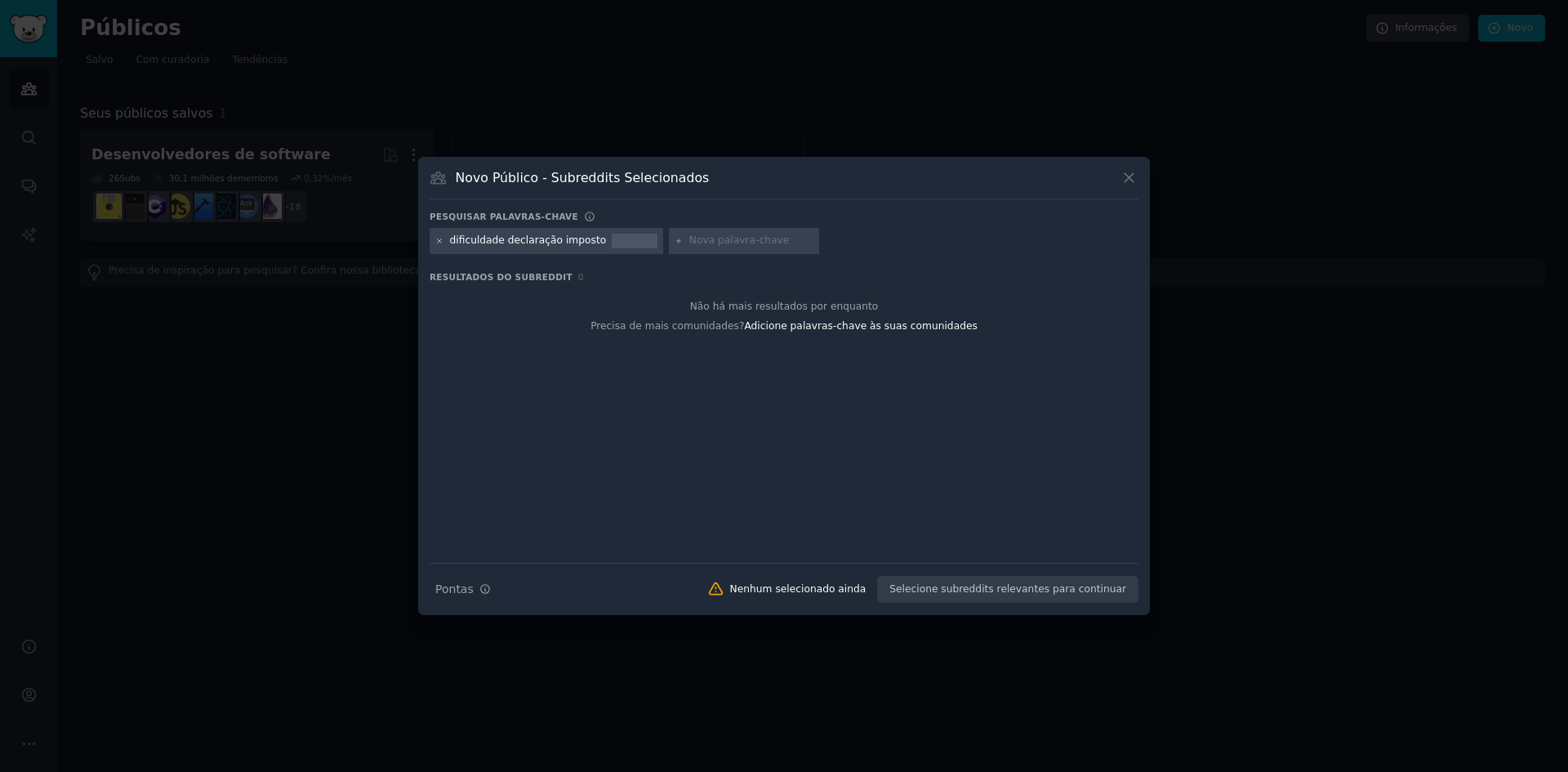
click at [438, 243] on icon at bounding box center [439, 241] width 9 height 9
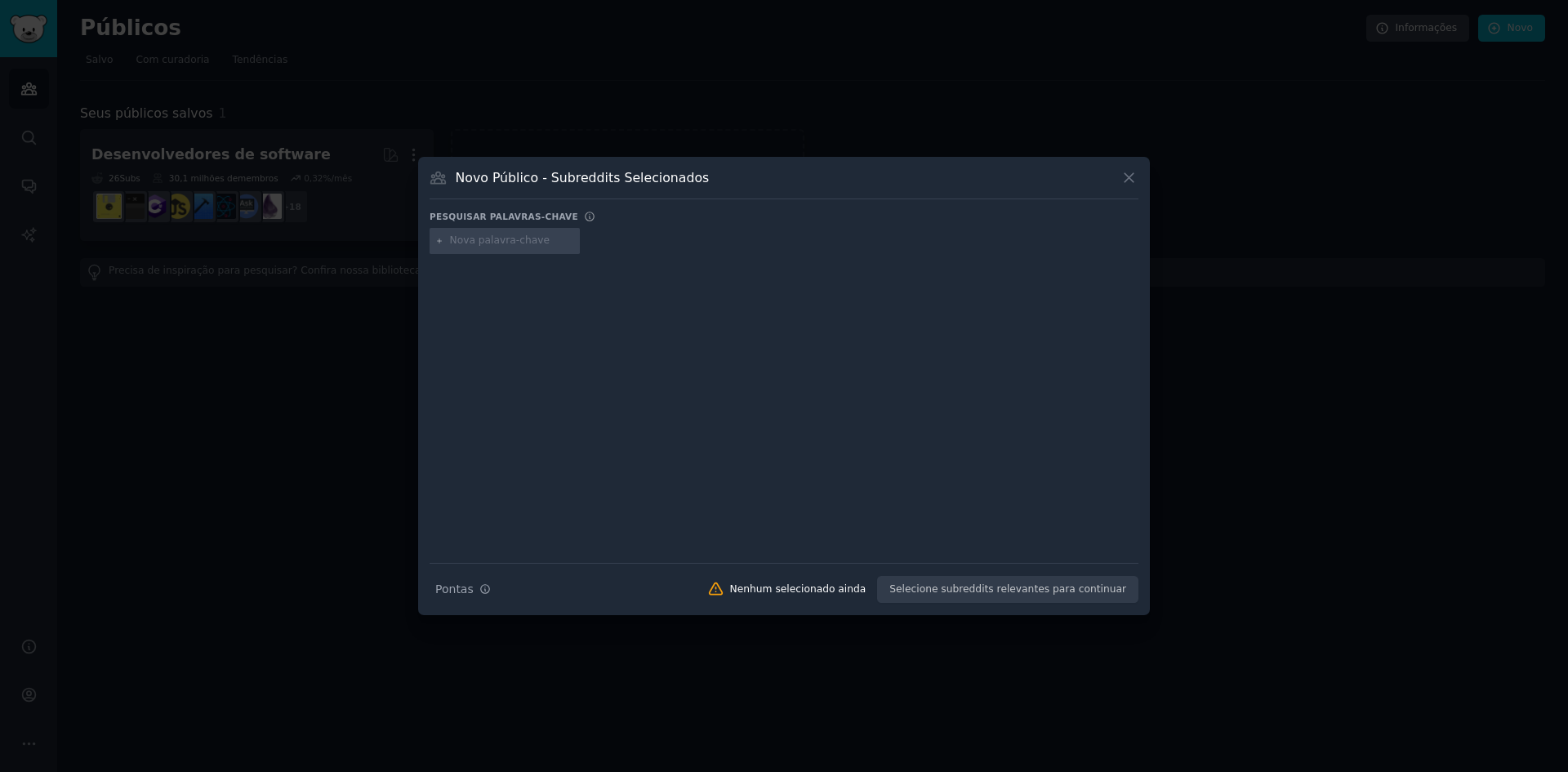
click at [498, 243] on input "text" at bounding box center [512, 240] width 124 height 15
paste input "PGDAS"
type input "PGDAS"
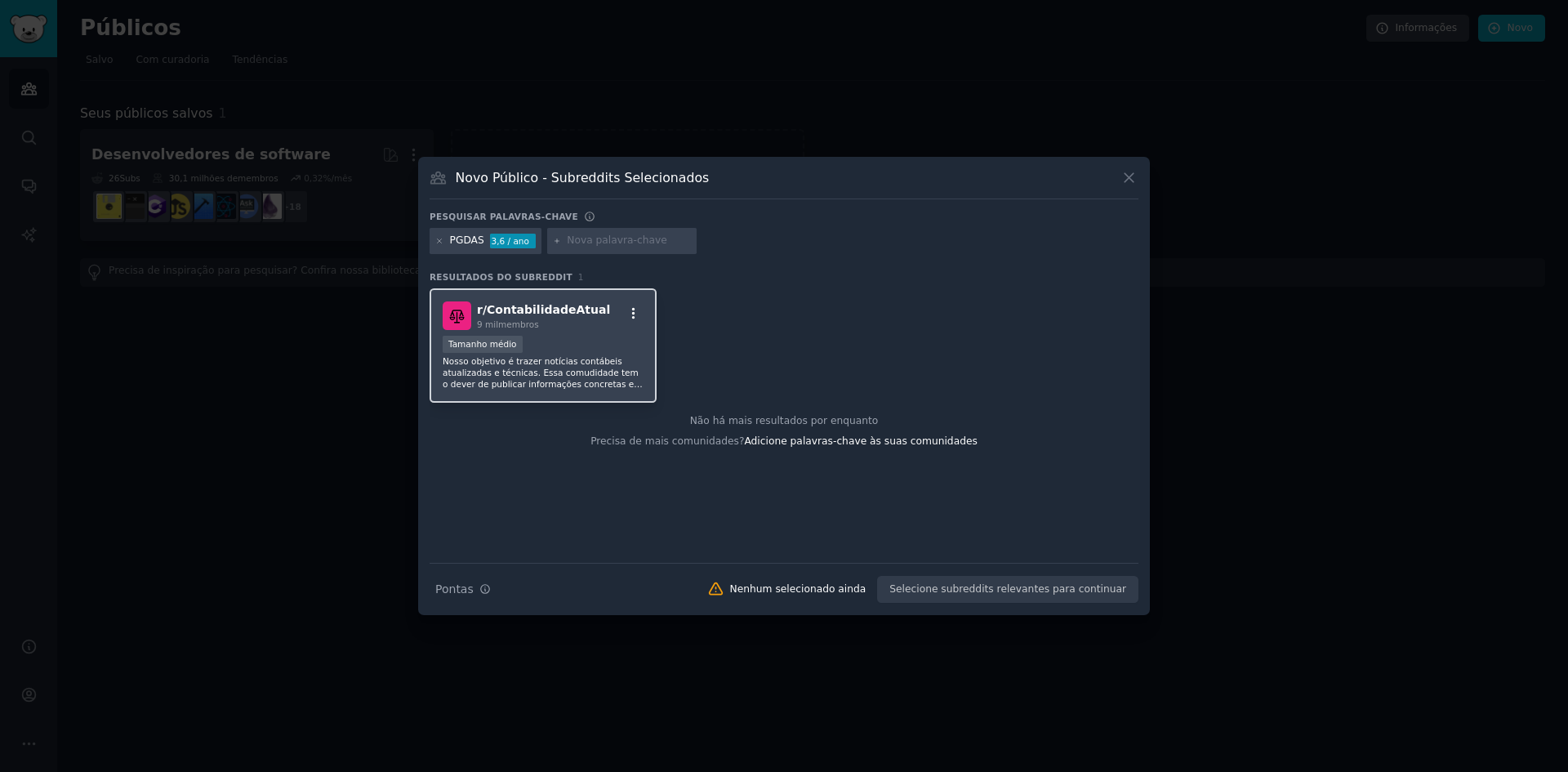
click at [636, 317] on icon "button" at bounding box center [633, 314] width 15 height 15
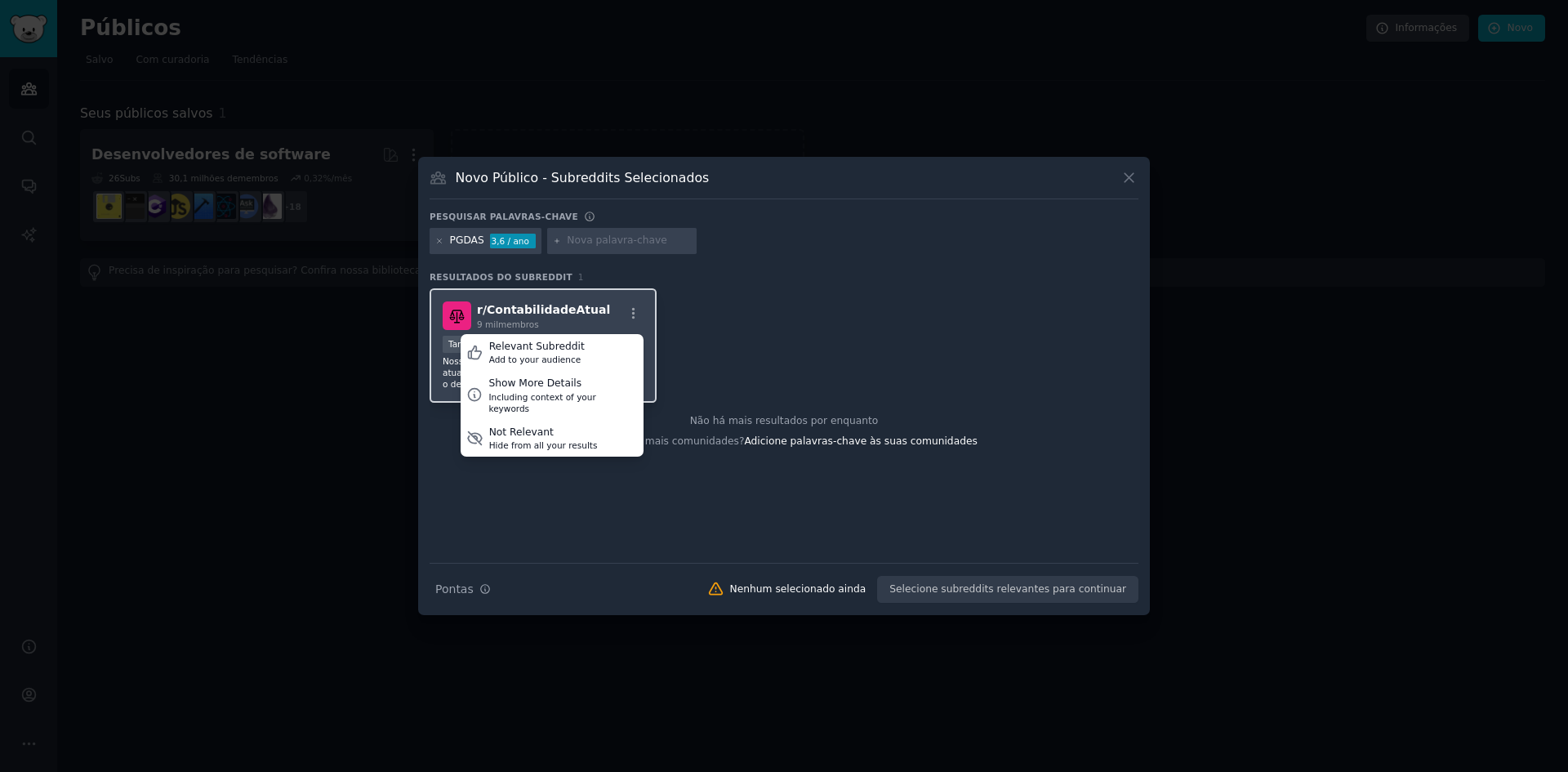
click at [580, 320] on div "9 mil membros" at bounding box center [543, 324] width 133 height 11
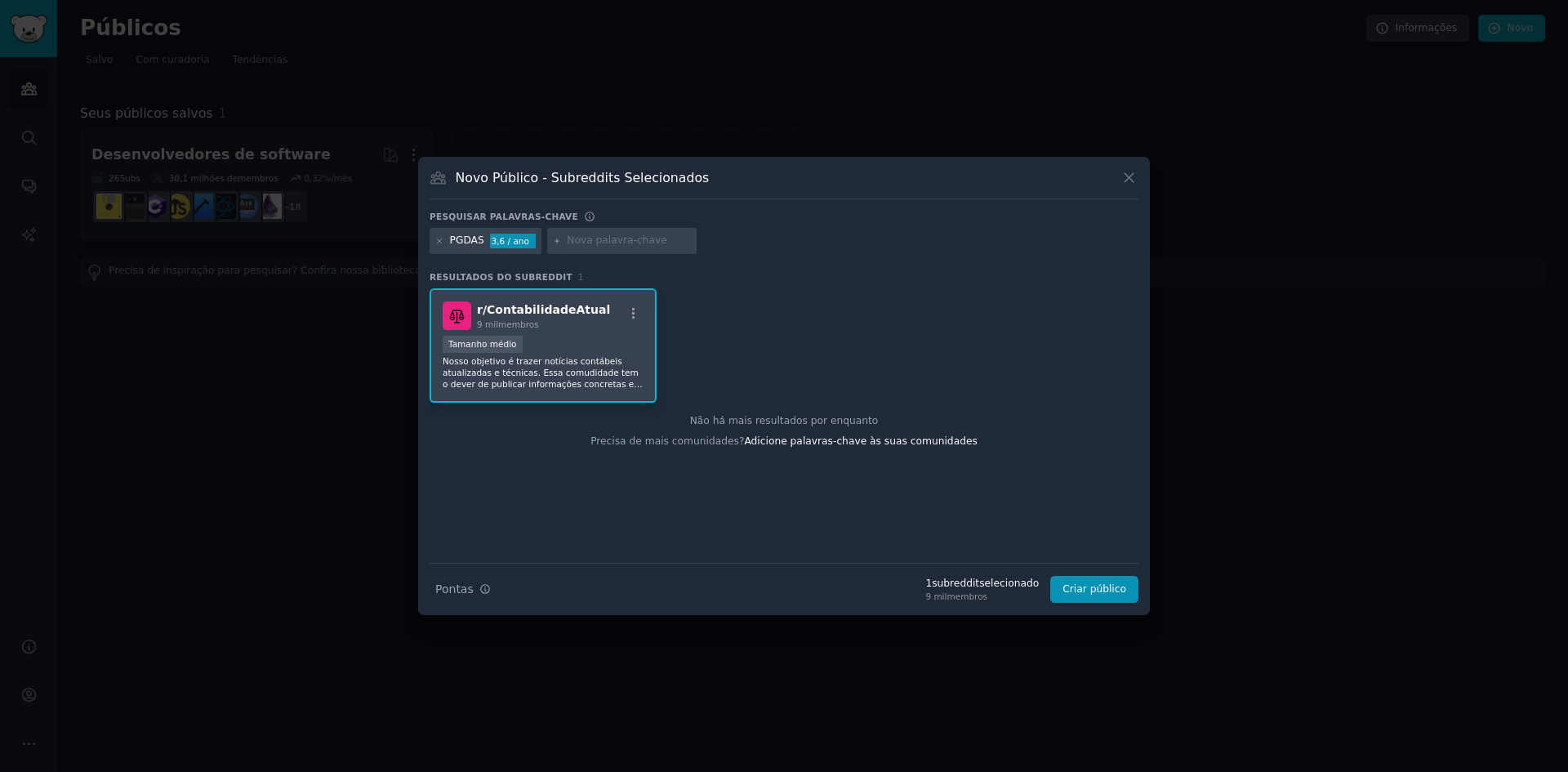
click at [580, 320] on div "9 mil membros" at bounding box center [543, 324] width 133 height 11
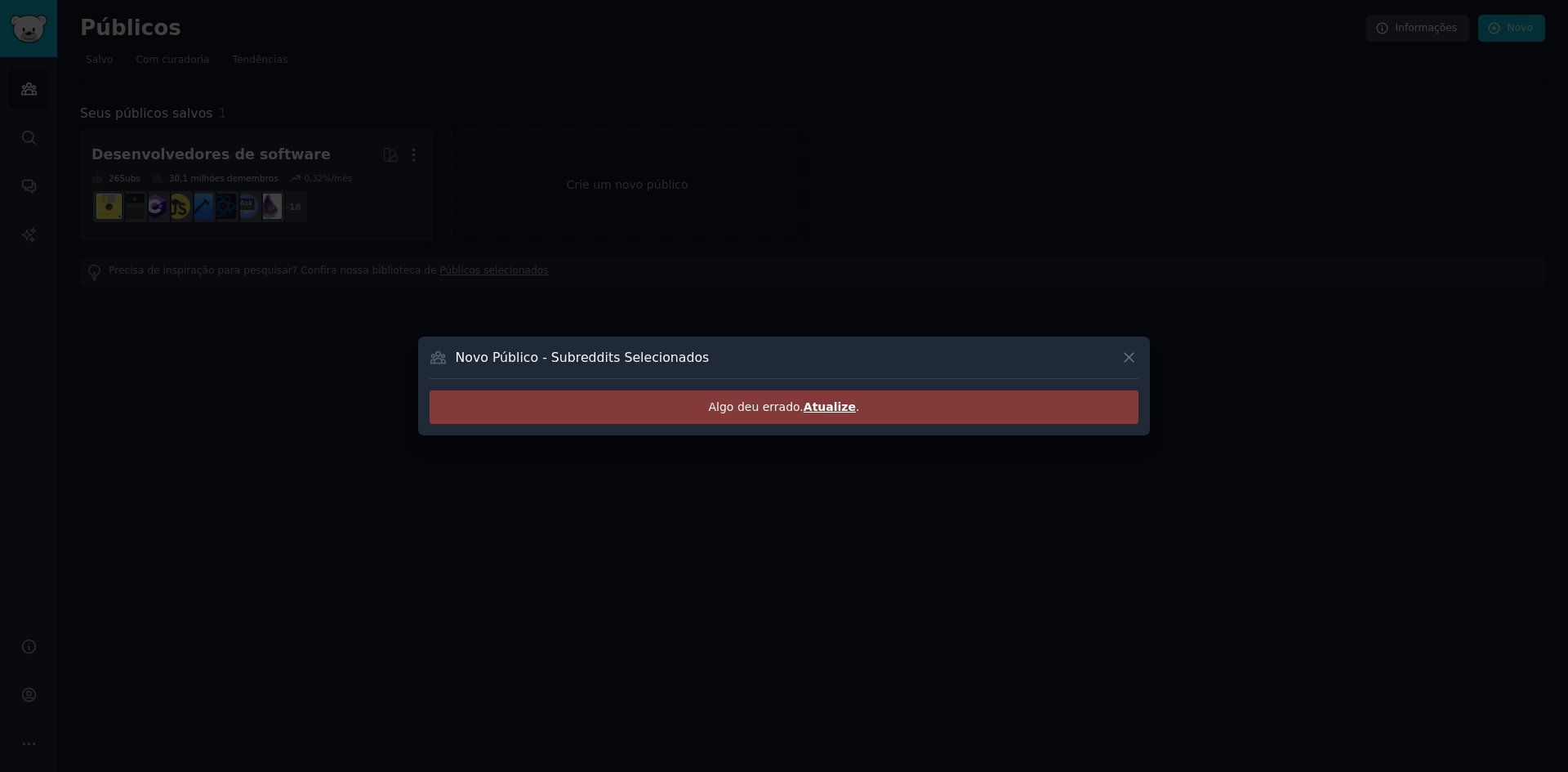
click at [837, 411] on font "Atualize" at bounding box center [829, 406] width 52 height 13
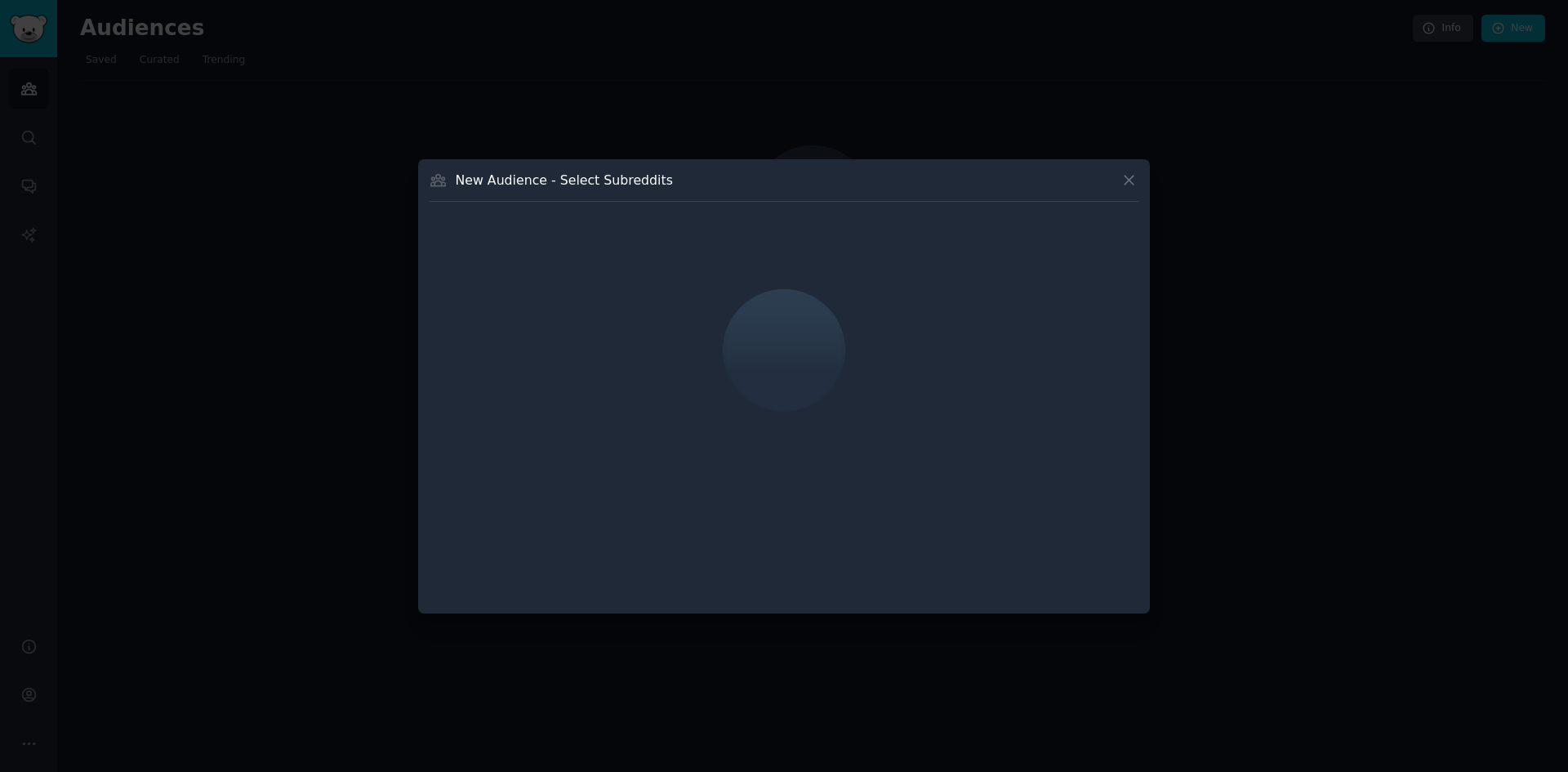
click at [1124, 189] on button at bounding box center [1129, 180] width 19 height 19
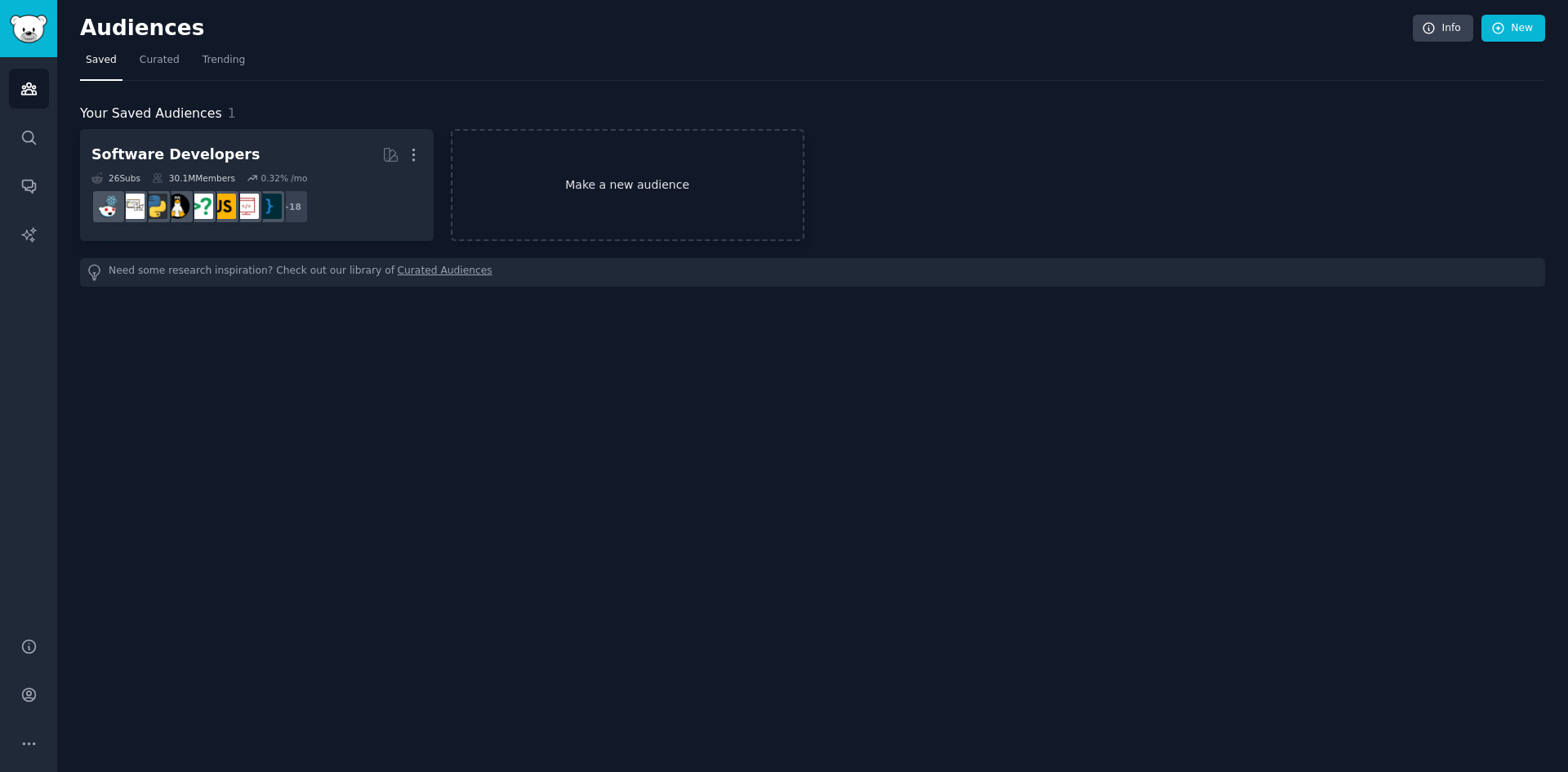
click at [632, 200] on link "Make a new audience" at bounding box center [627, 185] width 354 height 112
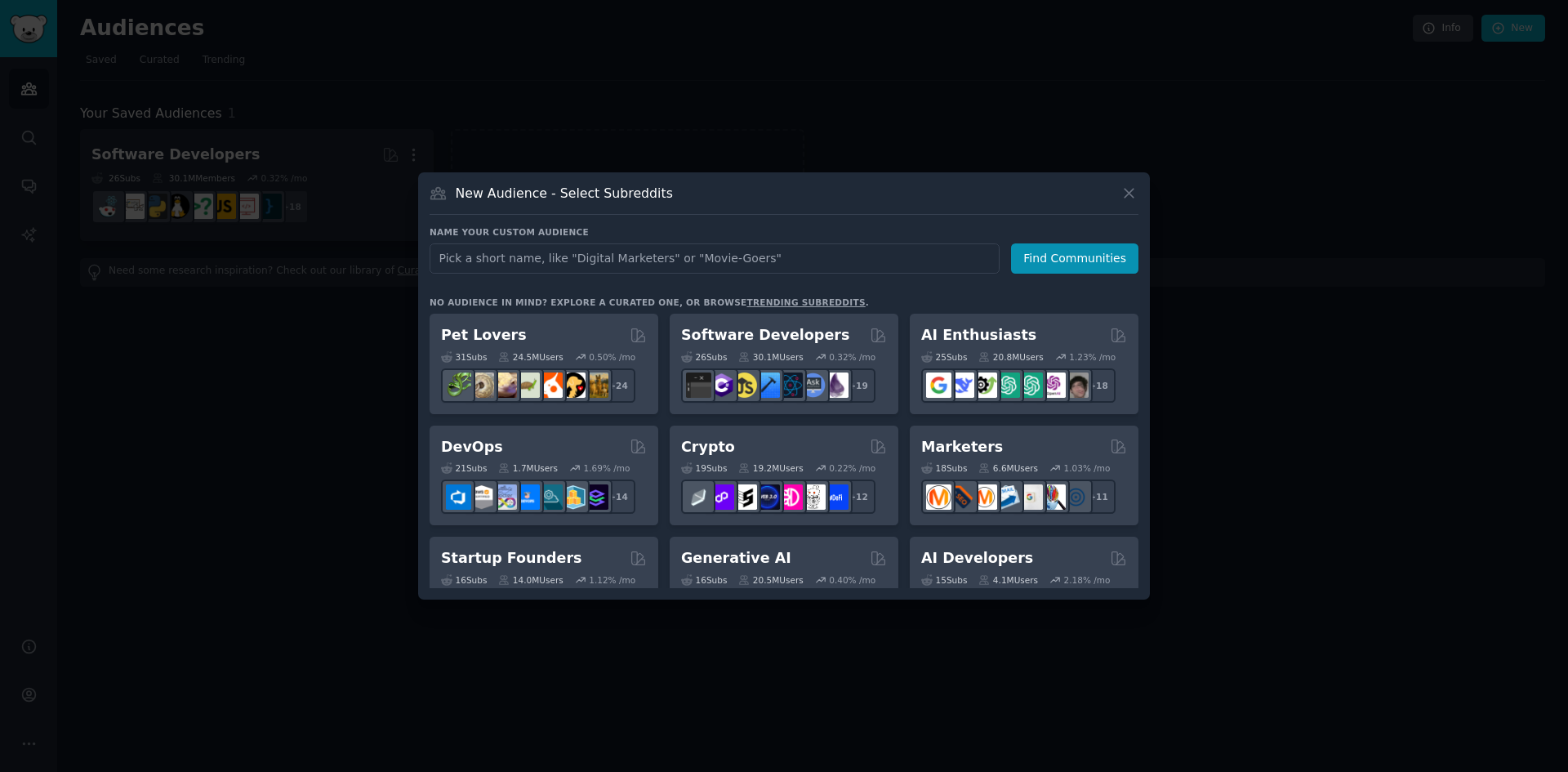
click at [678, 258] on input "text" at bounding box center [714, 258] width 570 height 31
type input "PGDAS"
click at [1048, 263] on button "Find Communities" at bounding box center [1075, 258] width 127 height 31
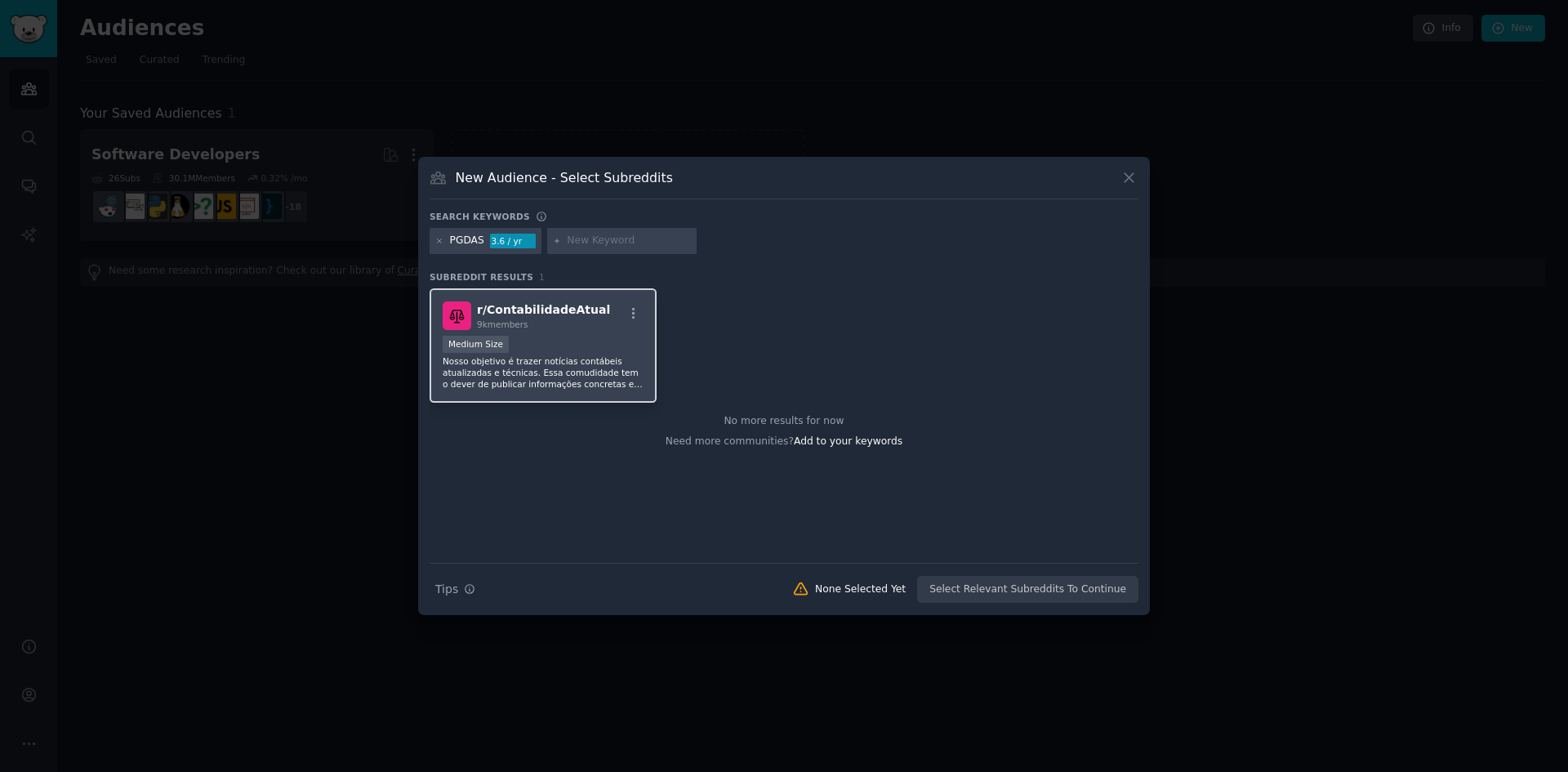
click at [580, 342] on div "Medium Size" at bounding box center [543, 345] width 201 height 20
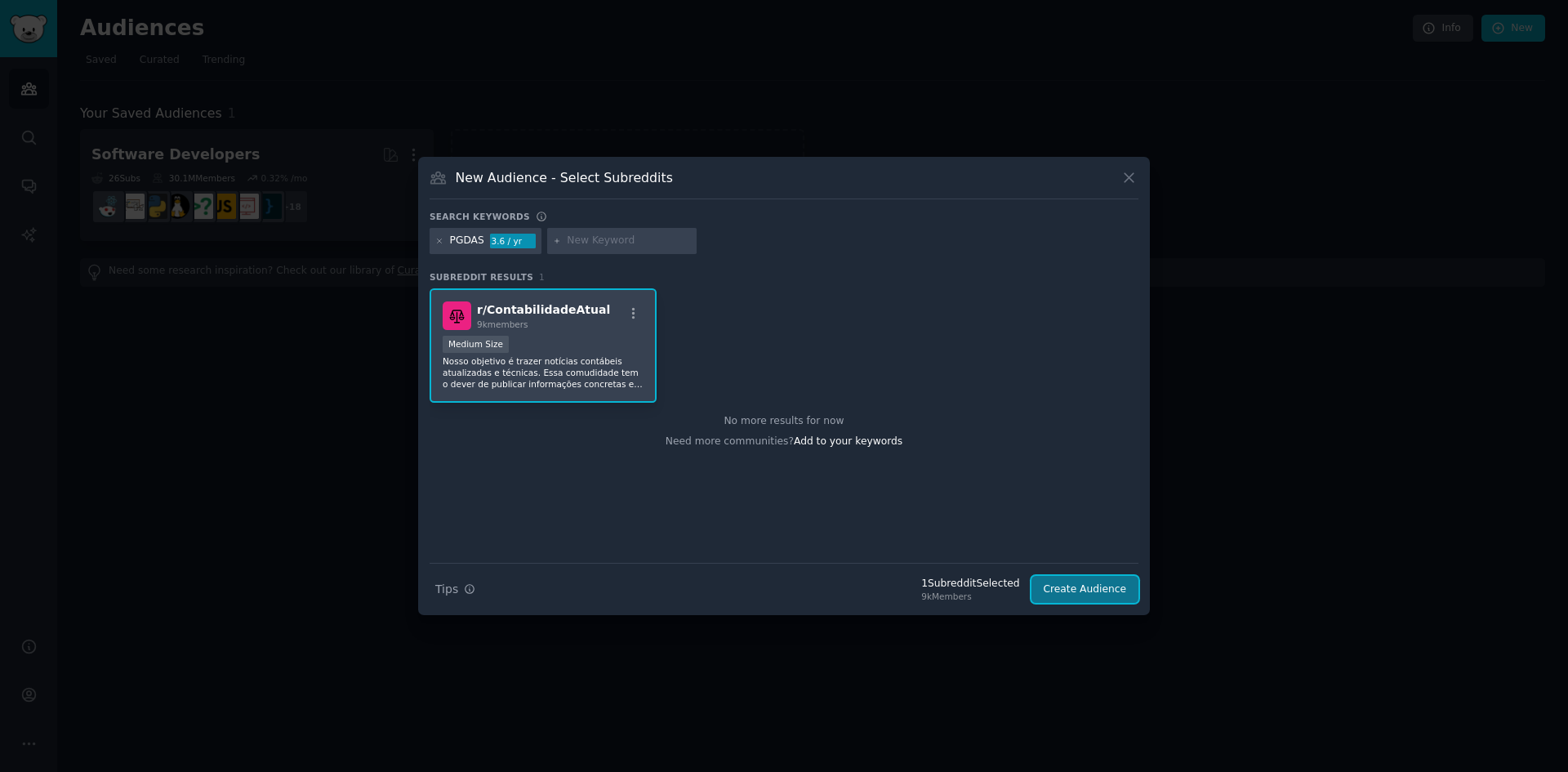
click at [1096, 594] on button "Create Audience" at bounding box center [1084, 589] width 107 height 28
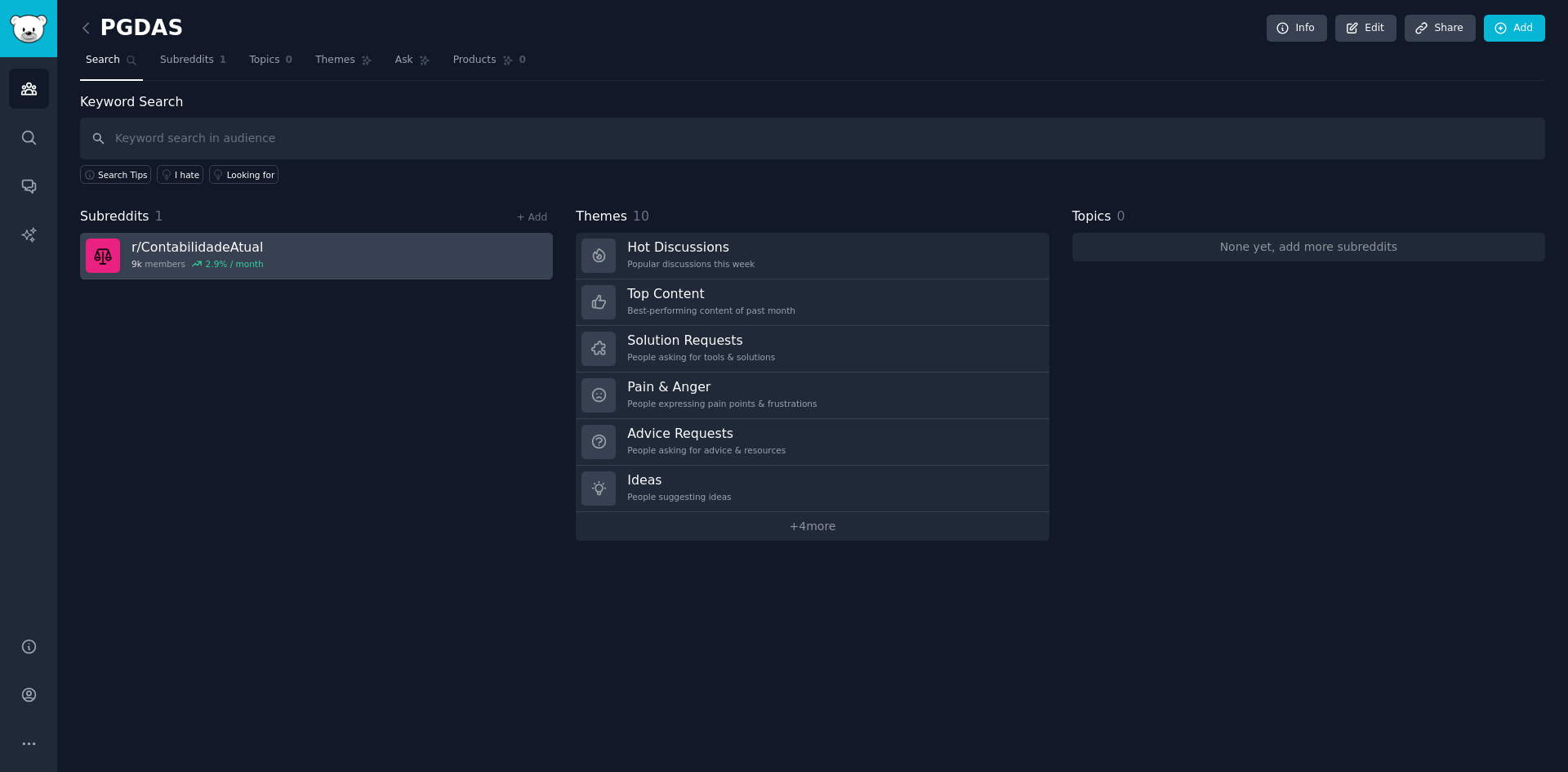
click at [388, 247] on link "r/ ContabilidadeAtual 9k members 2.9 % / month" at bounding box center [316, 256] width 472 height 46
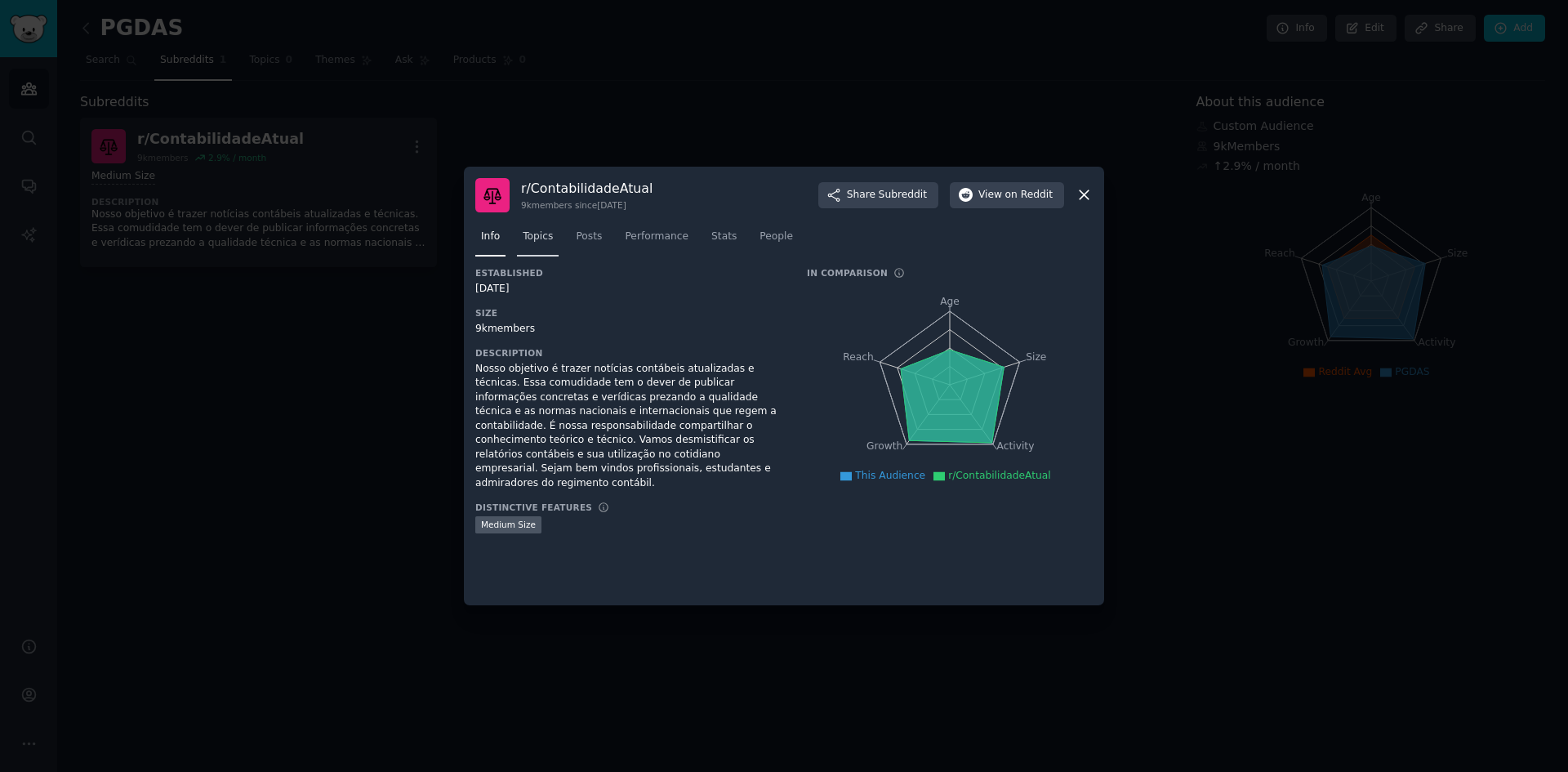
click at [543, 234] on span "Topics" at bounding box center [538, 237] width 31 height 15
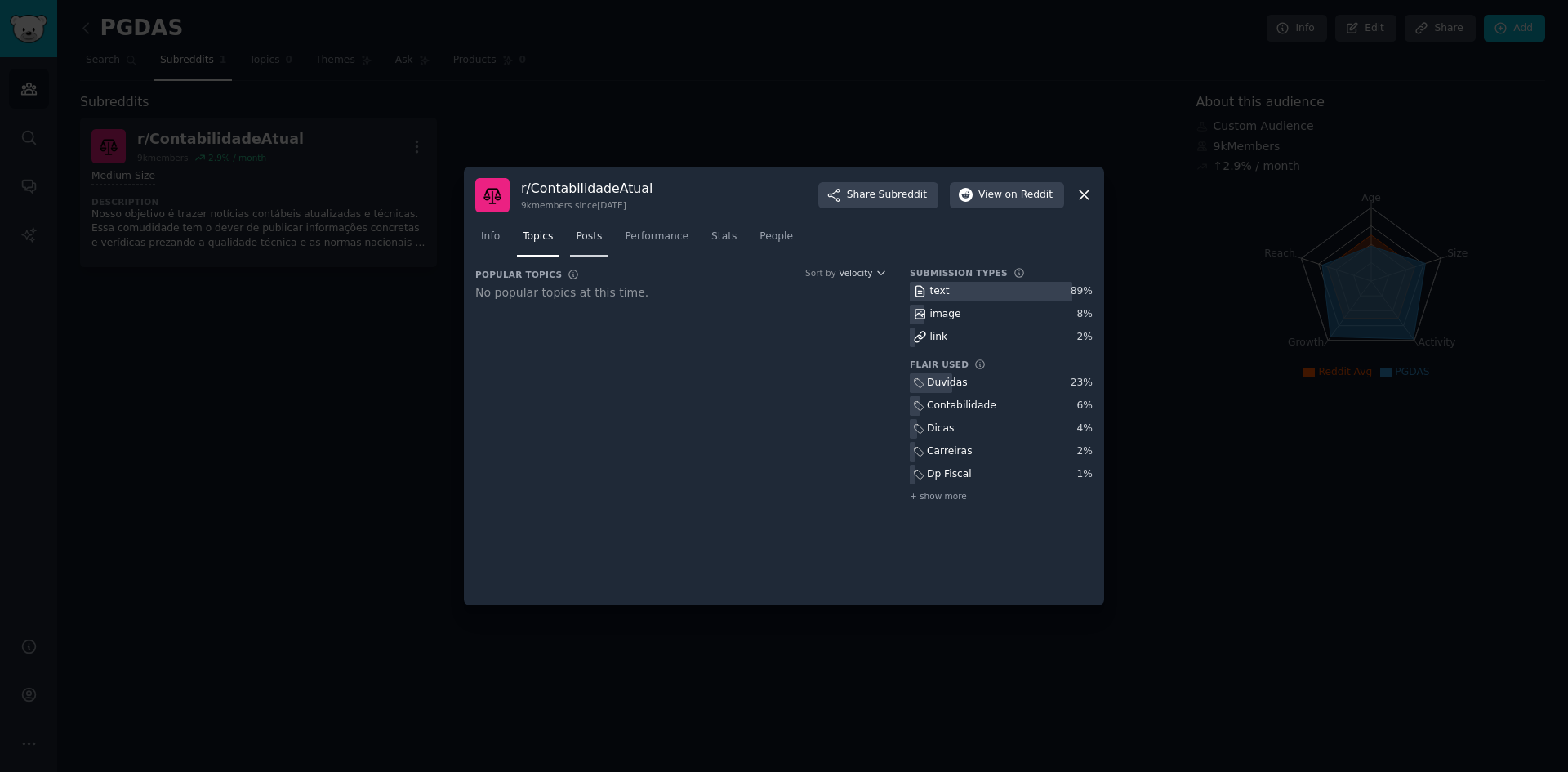
click at [598, 245] on link "Posts" at bounding box center [588, 240] width 38 height 33
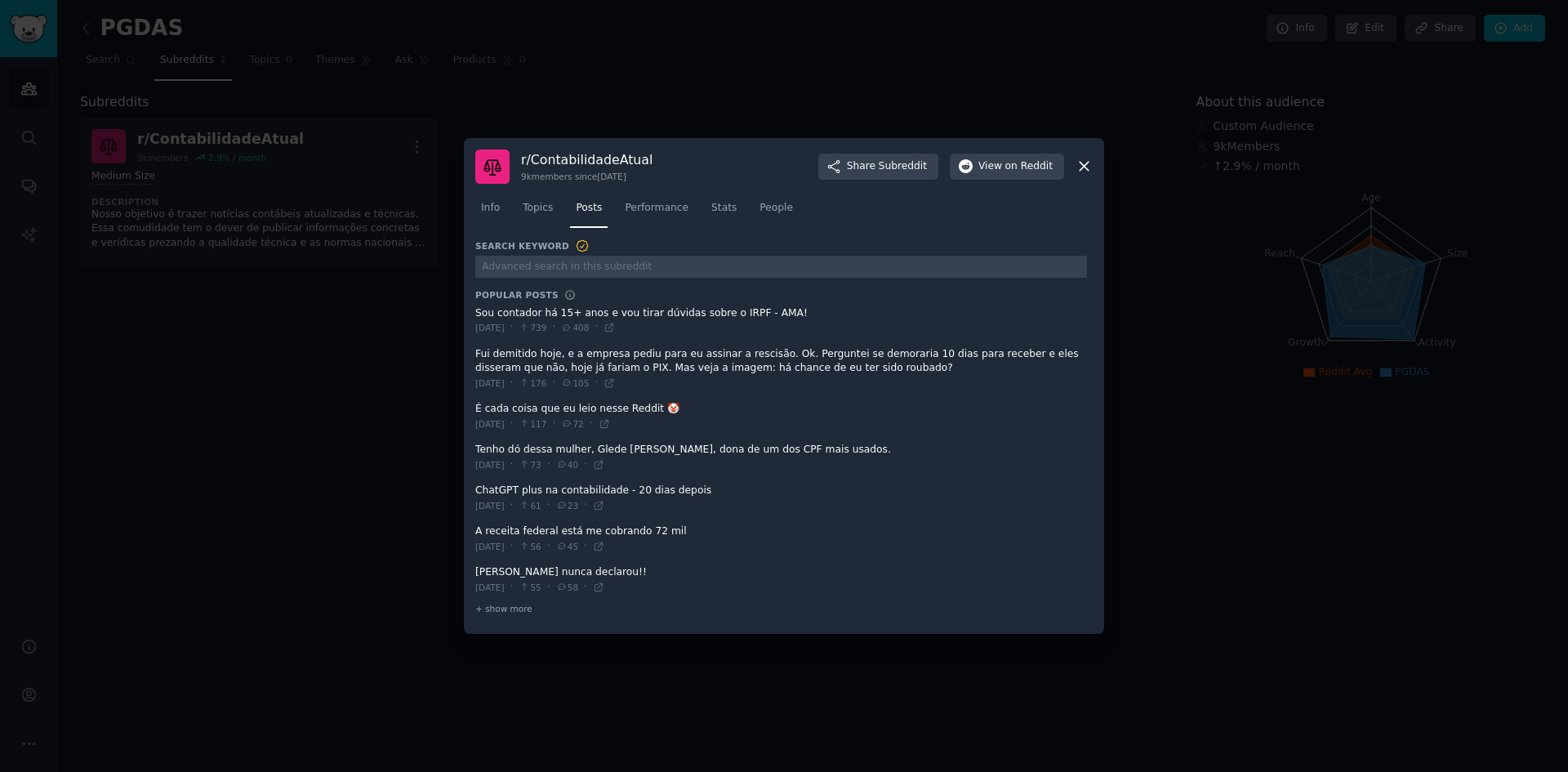
click at [836, 366] on span at bounding box center [781, 369] width 611 height 55
click at [615, 381] on icon at bounding box center [609, 383] width 11 height 11
click at [604, 503] on icon at bounding box center [598, 505] width 11 height 11
